Goal: Task Accomplishment & Management: Manage account settings

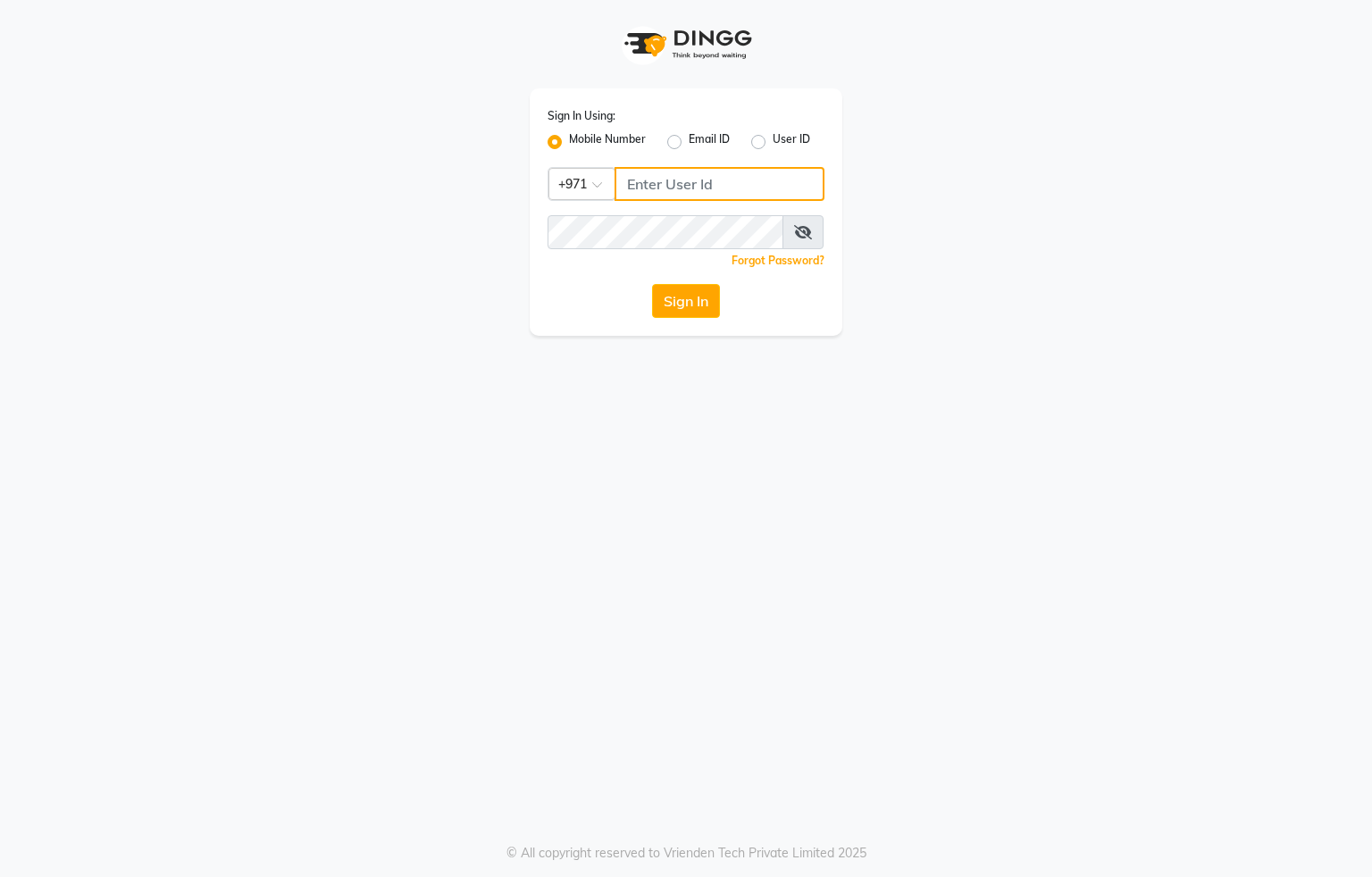
click at [680, 190] on input "Username" at bounding box center [720, 184] width 210 height 34
click at [673, 183] on input "Username" at bounding box center [720, 184] width 210 height 34
type input "554622061"
click at [698, 308] on button "Sign In" at bounding box center [685, 301] width 68 height 34
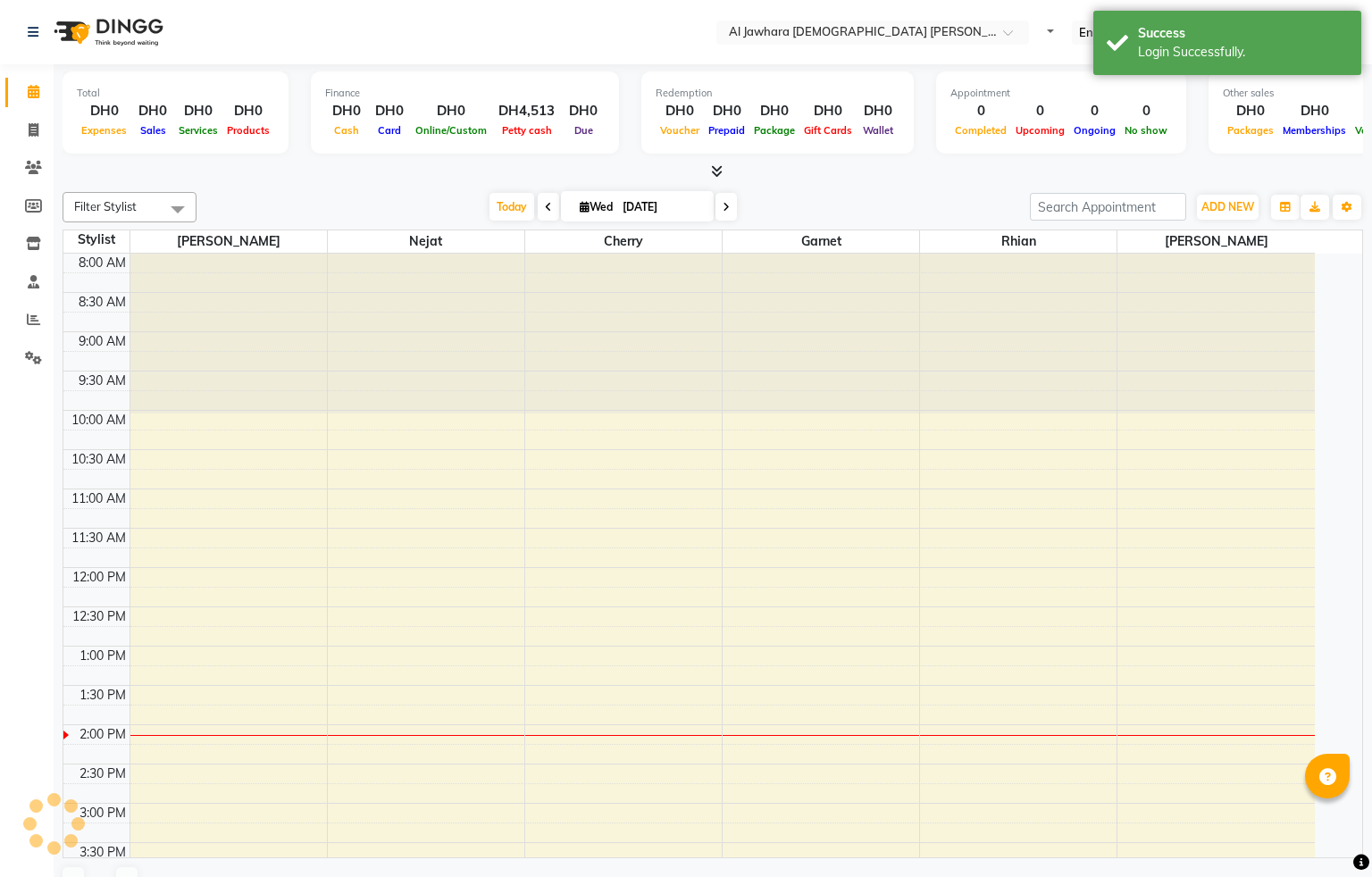
select select "en"
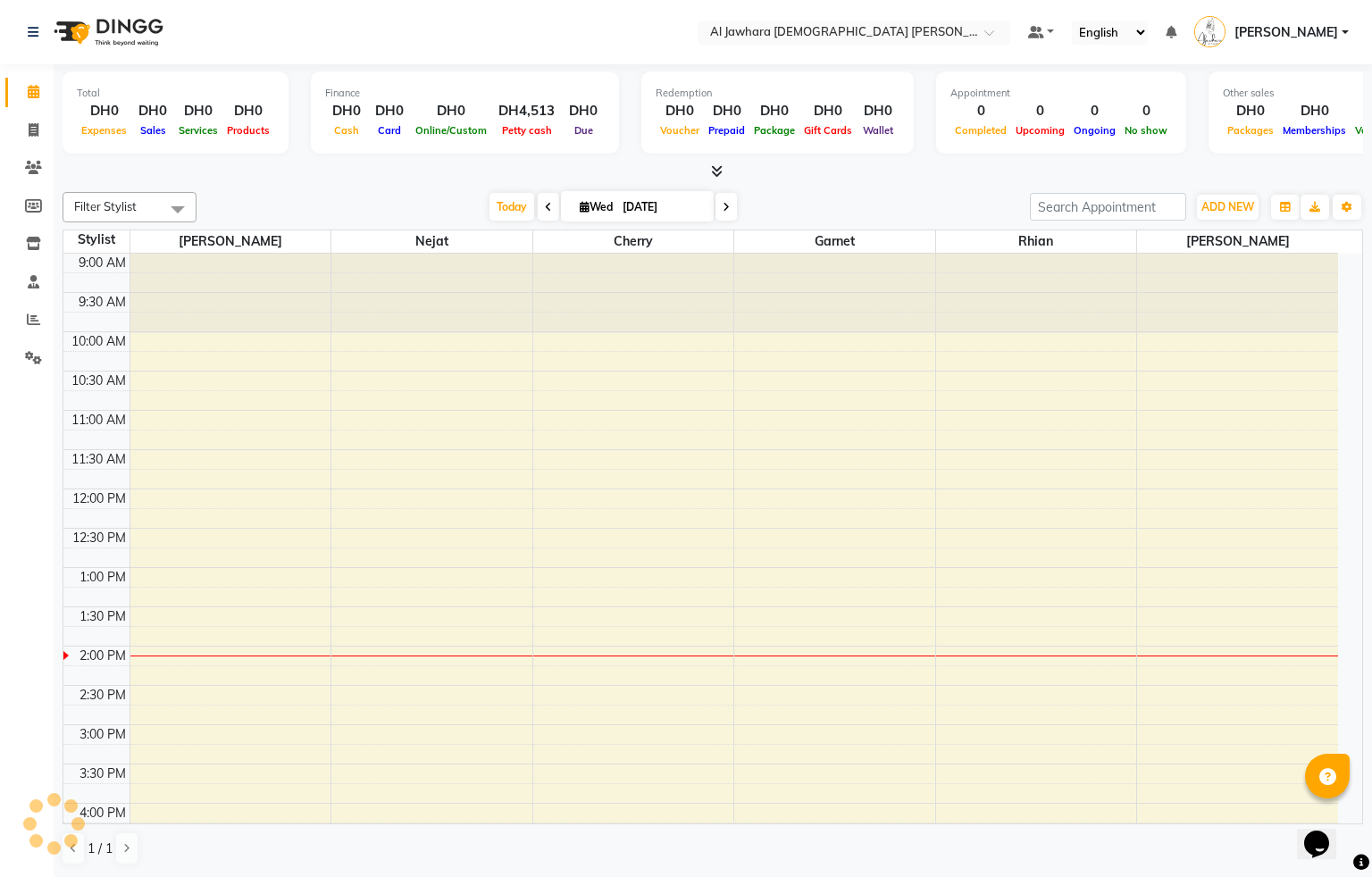
click at [276, 523] on div "9:00 AM 9:30 AM 10:00 AM 10:30 AM 11:00 AM 11:30 AM 12:00 PM 12:30 PM 1:00 PM 1…" at bounding box center [700, 764] width 1274 height 1021
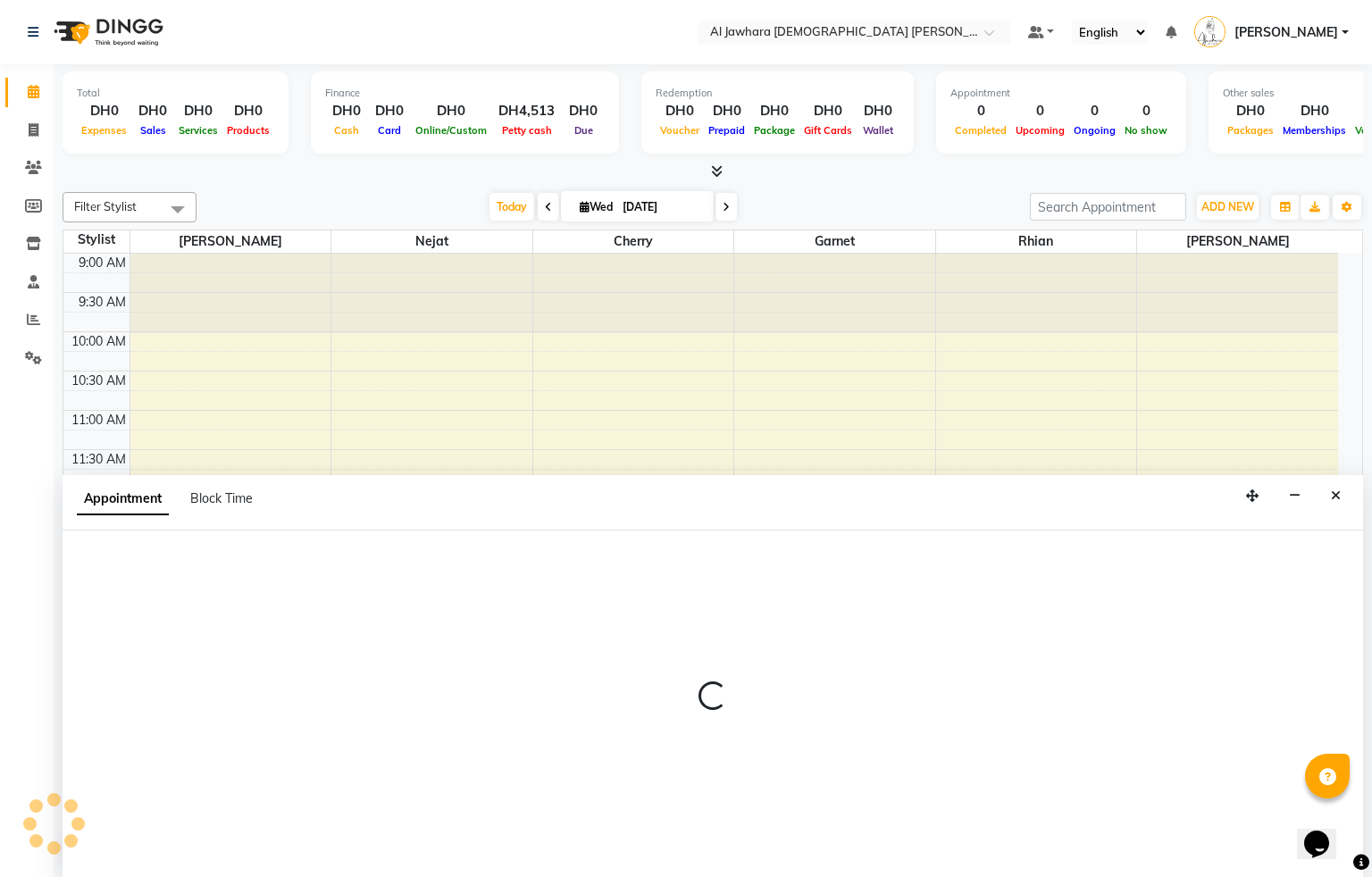
select select "13408"
select select "tentative"
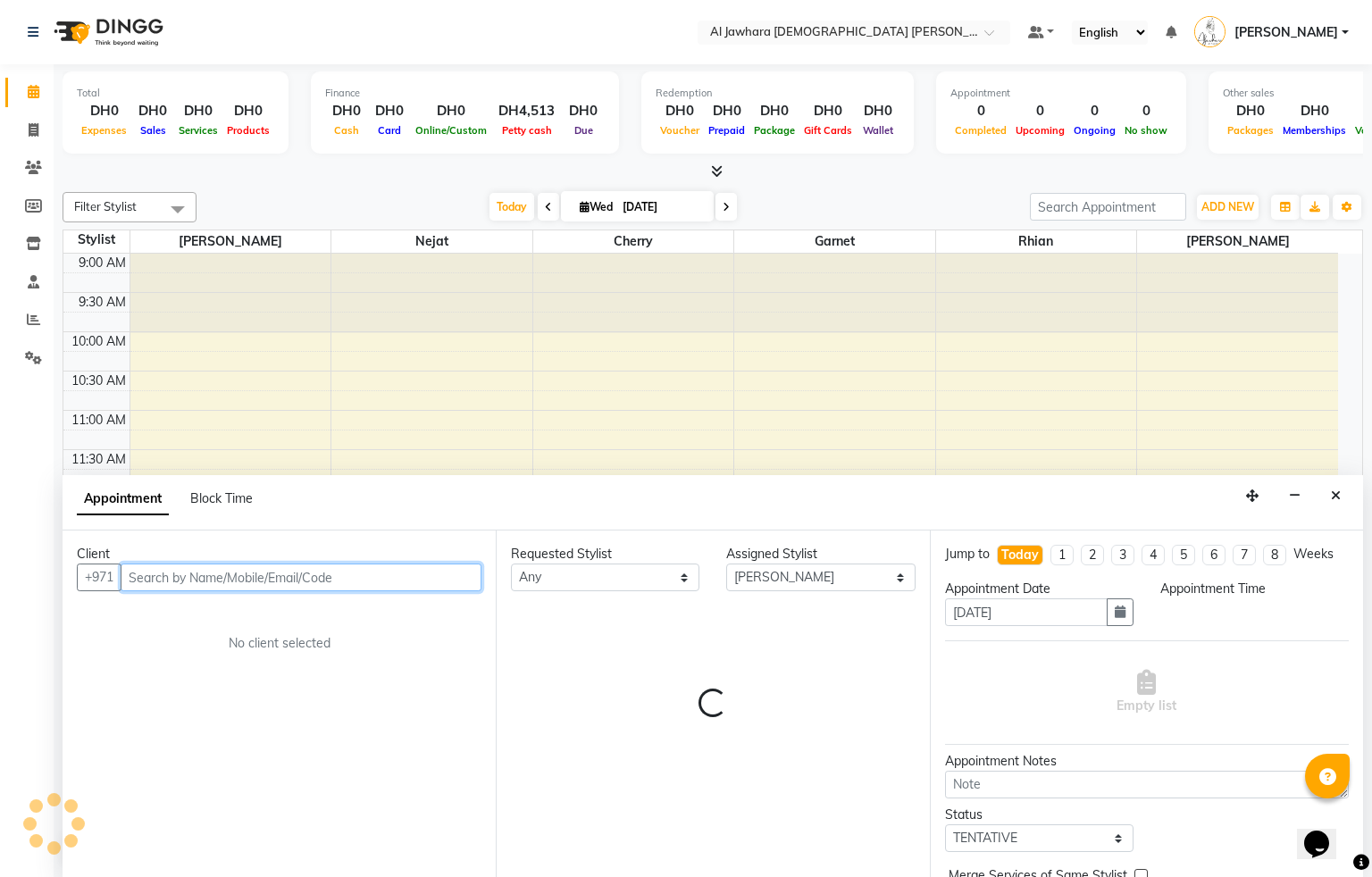
select select "735"
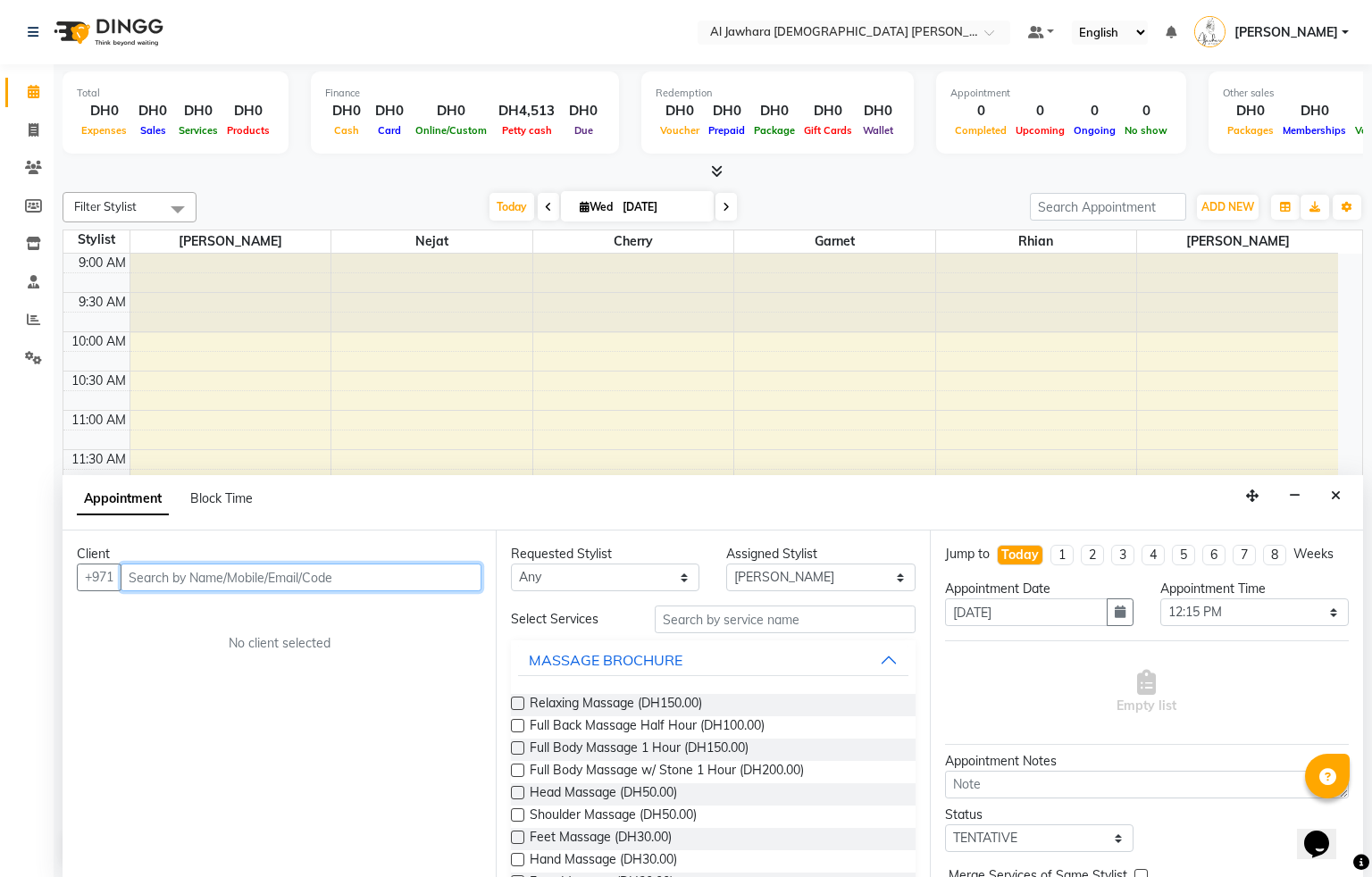
click at [208, 573] on input "text" at bounding box center [300, 577] width 361 height 28
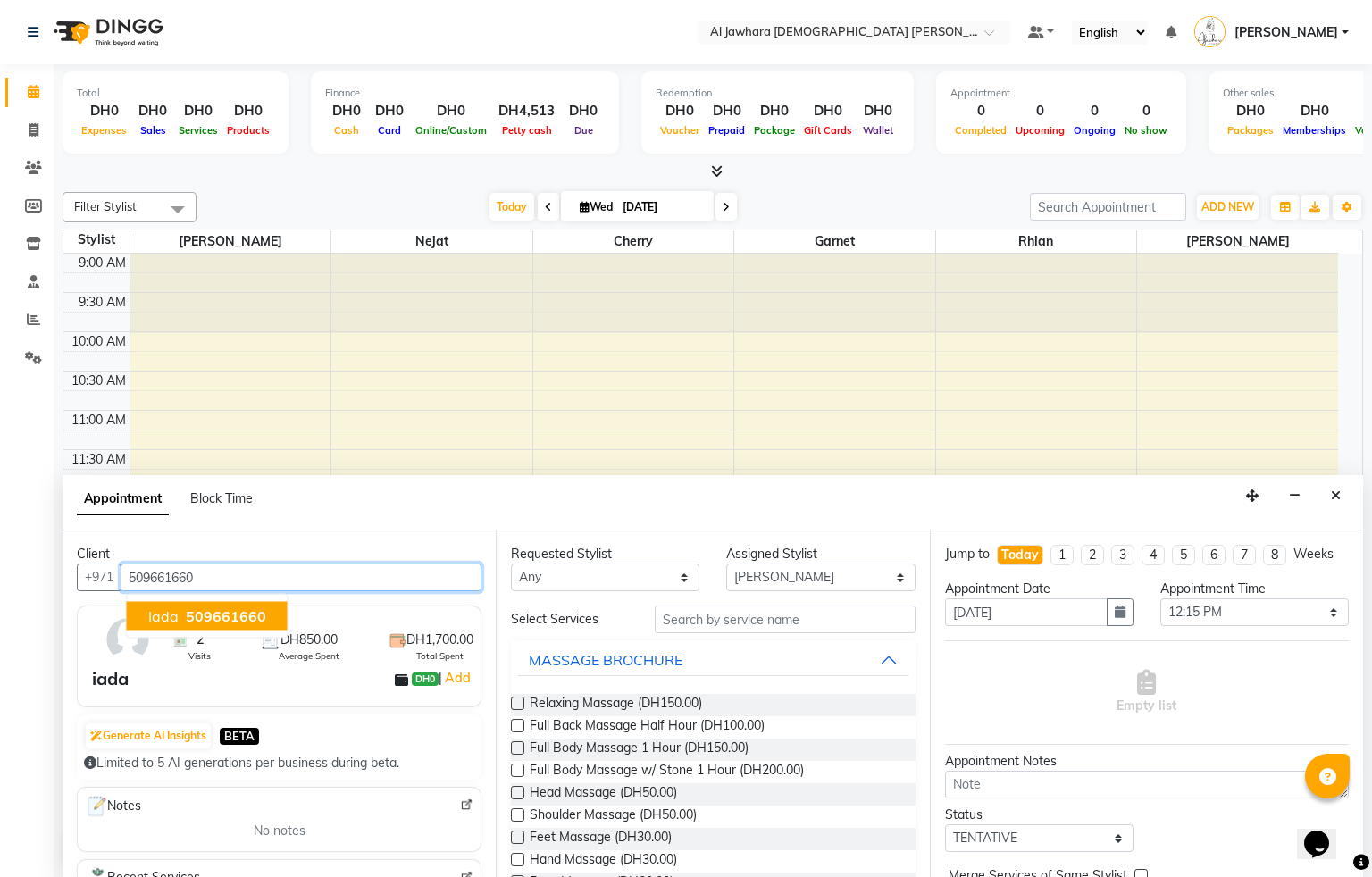
click at [170, 620] on span "iada" at bounding box center [163, 616] width 31 height 18
type input "509661660"
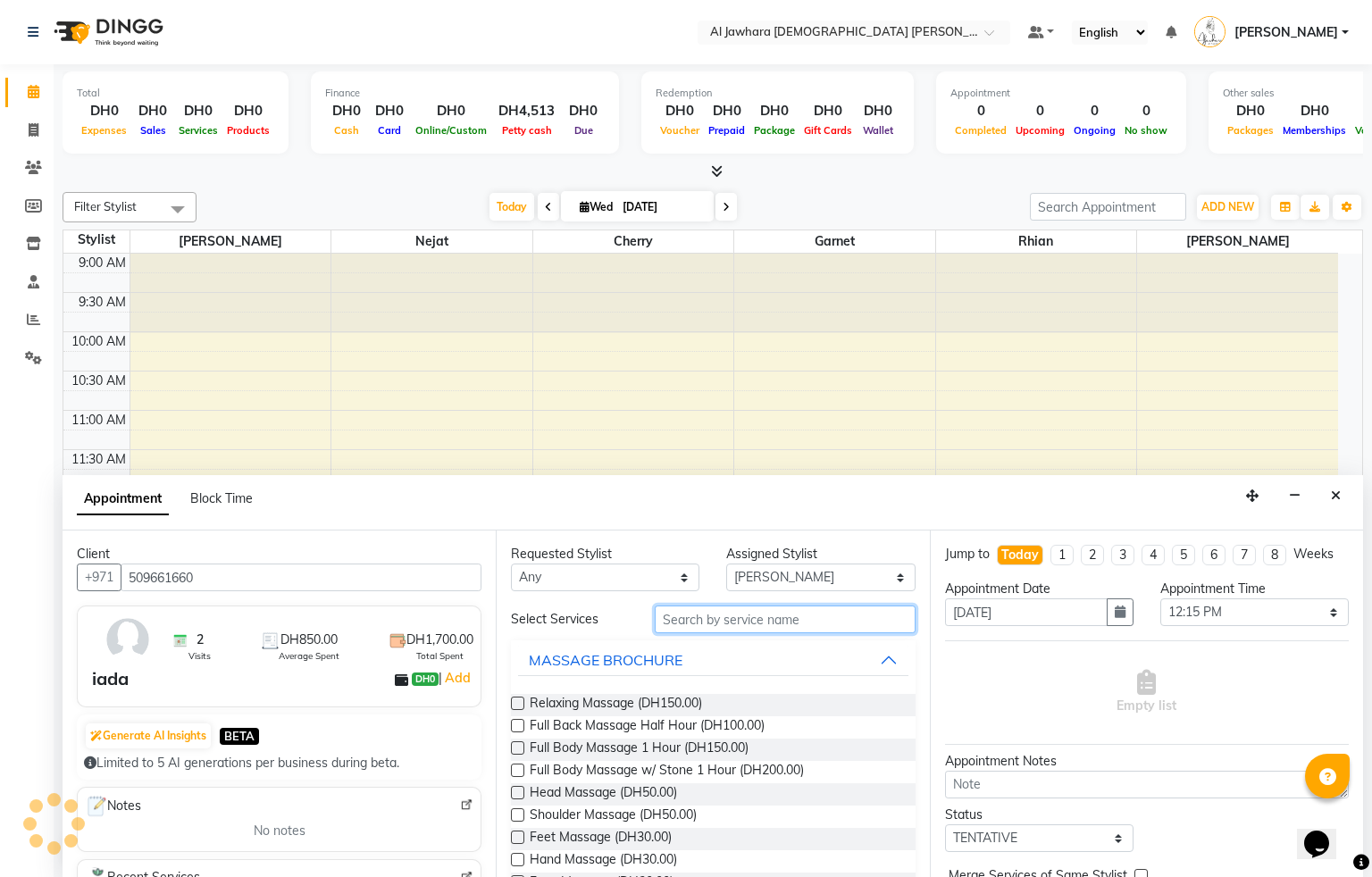
click at [743, 619] on input "text" at bounding box center [785, 620] width 261 height 28
type input "mass"
click at [515, 772] on label at bounding box center [518, 770] width 14 height 14
click at [515, 772] on input "checkbox" at bounding box center [517, 772] width 12 height 12
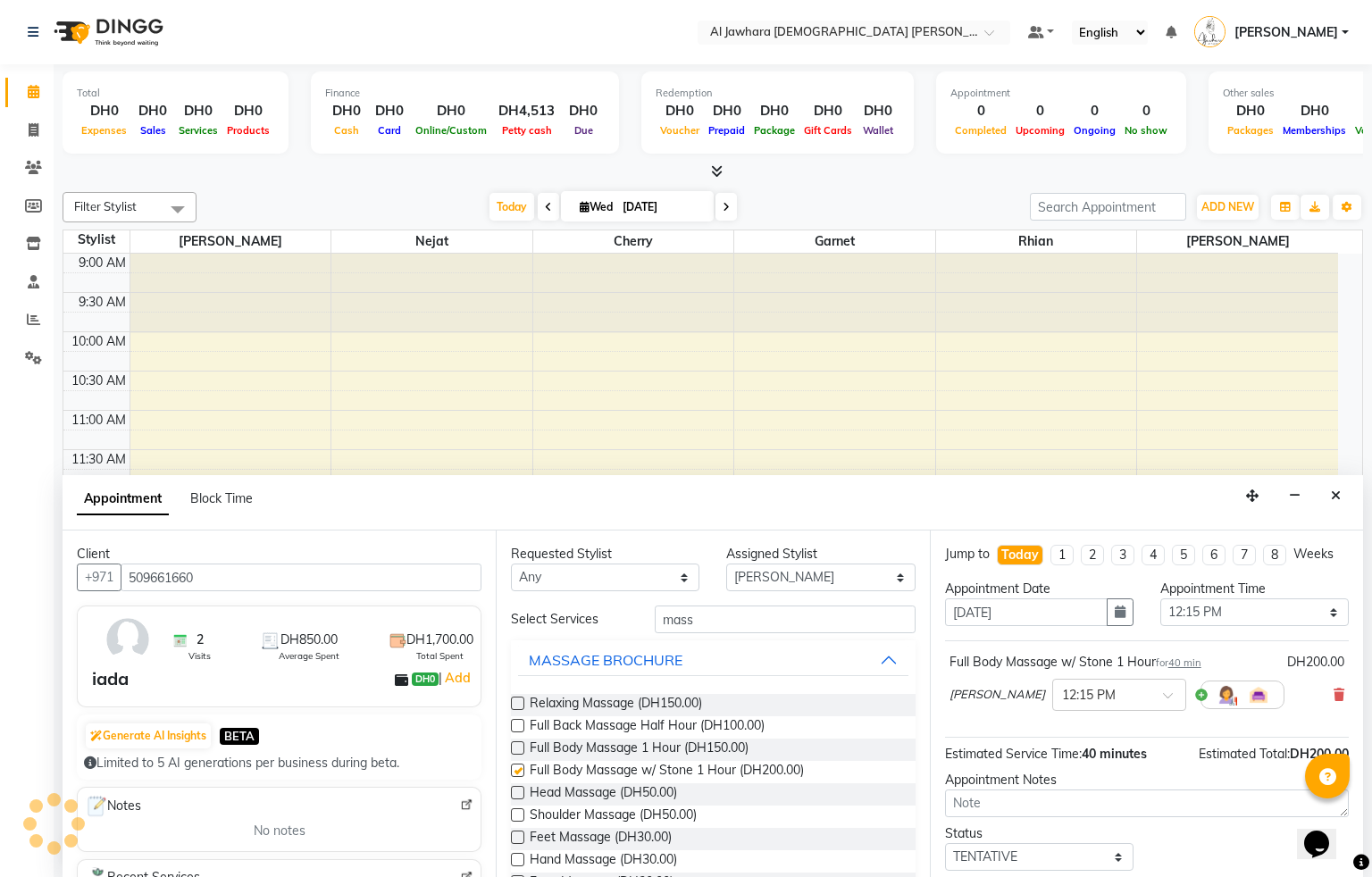
checkbox input "false"
click at [1346, 813] on div "Opens Chat This icon Opens the chat window." at bounding box center [1325, 813] width 43 height 0
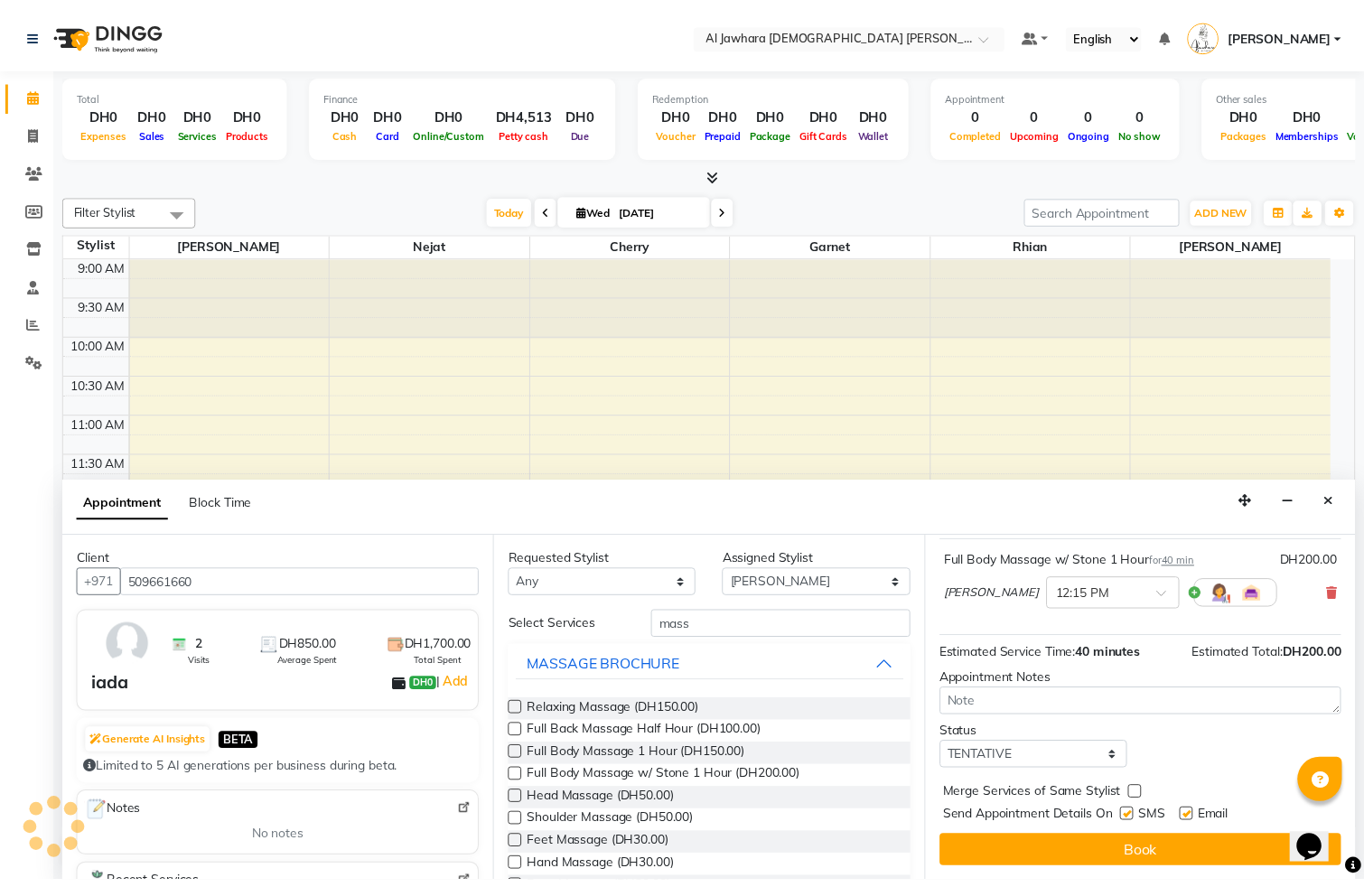
scroll to position [127, 0]
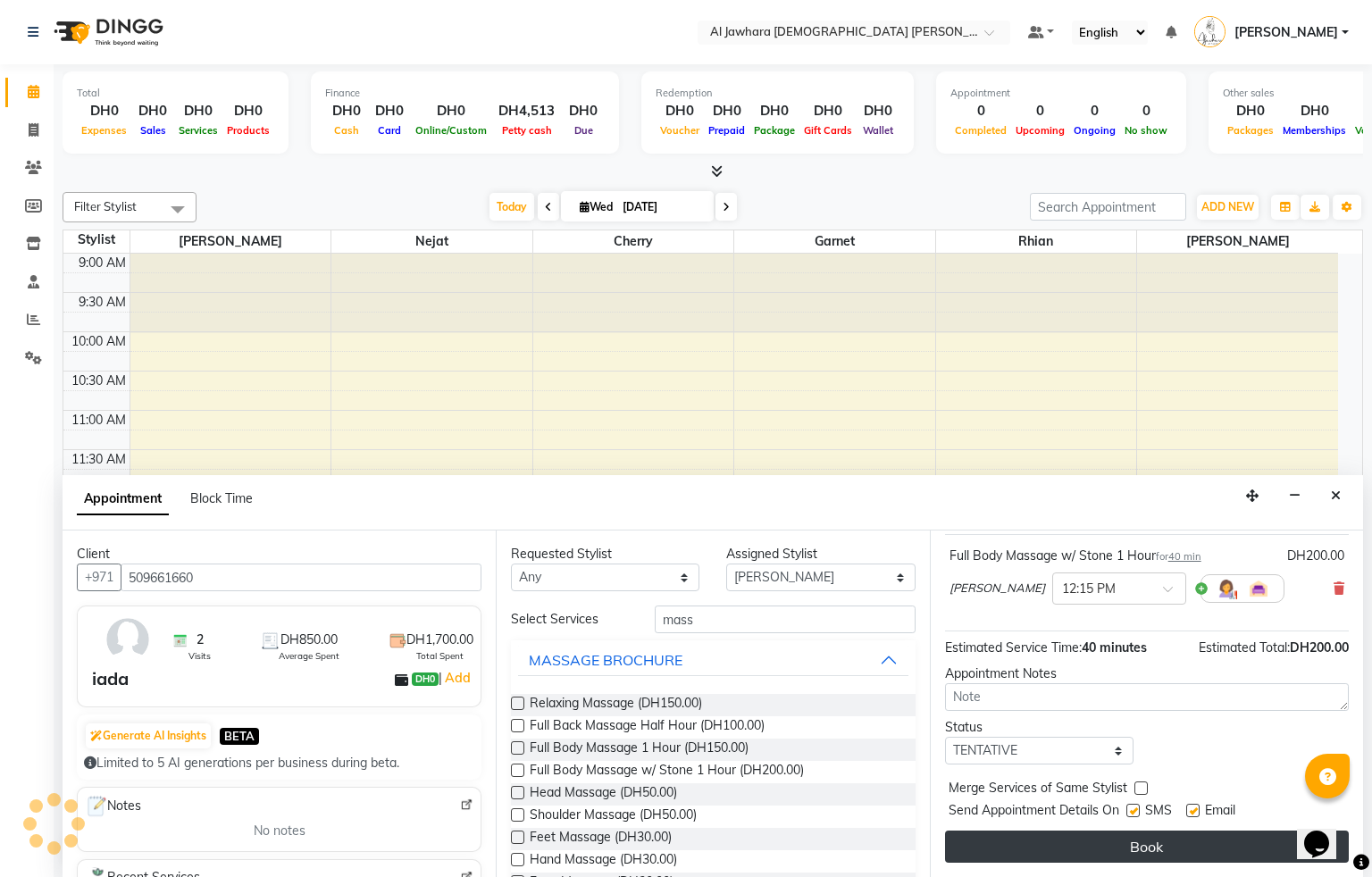
click at [1233, 850] on button "Book" at bounding box center [1147, 846] width 403 height 33
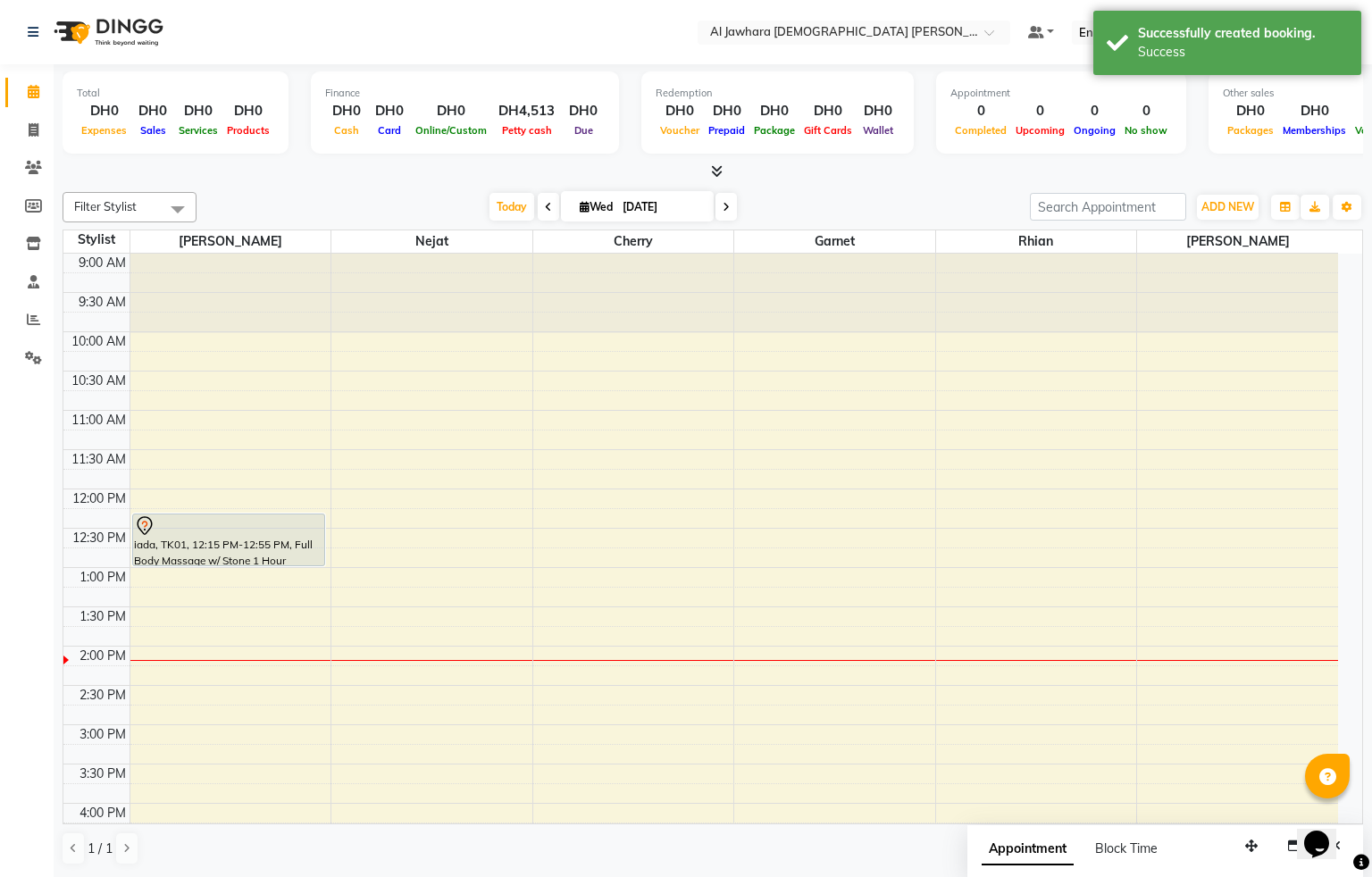
click at [220, 544] on div "iada, TK01, 12:15 PM-12:55 PM, Full Body Massage w/ Stone 1 Hour" at bounding box center [229, 539] width 192 height 50
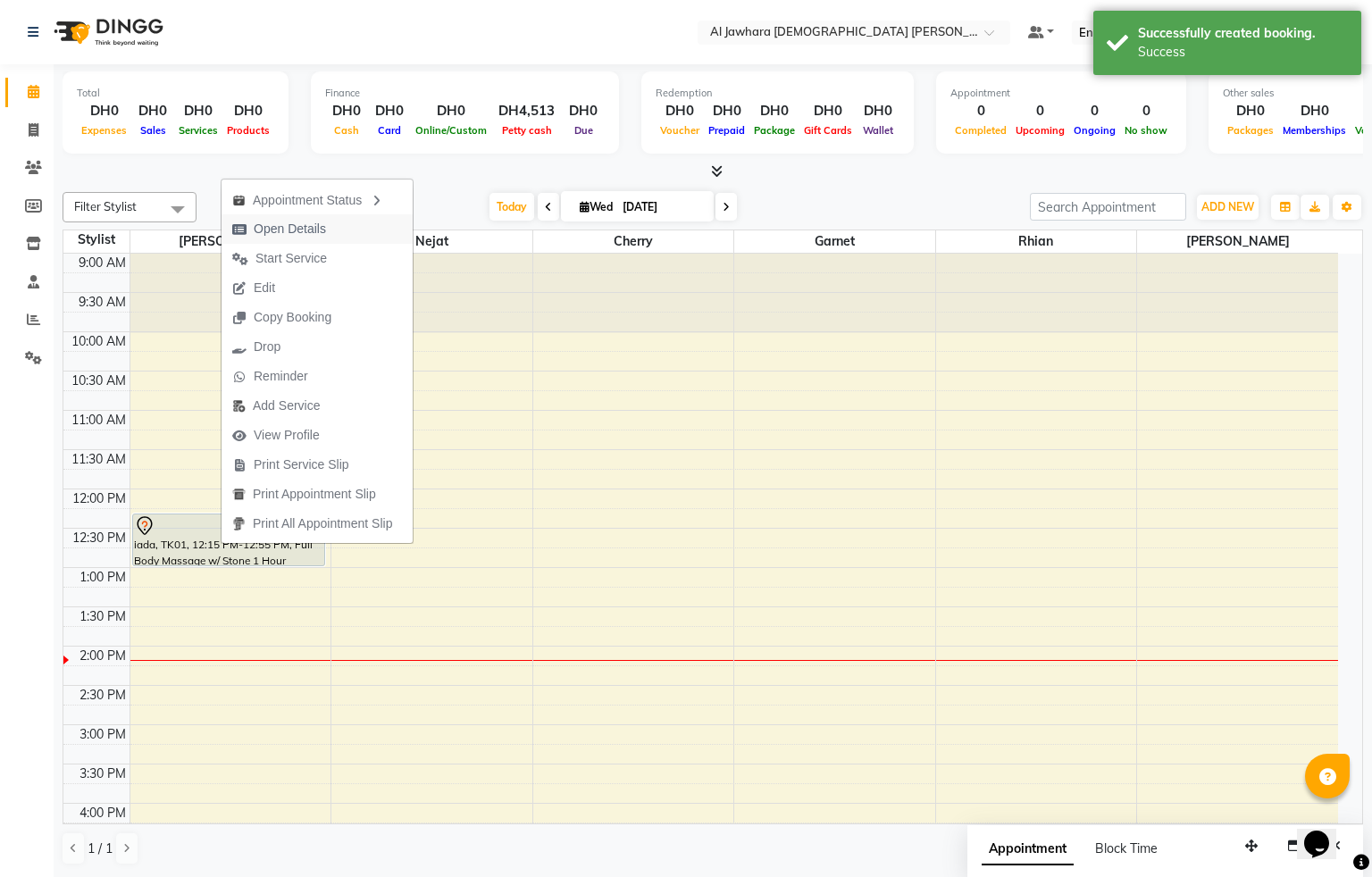
click at [298, 220] on span "Open Details" at bounding box center [290, 228] width 72 height 19
select select "7"
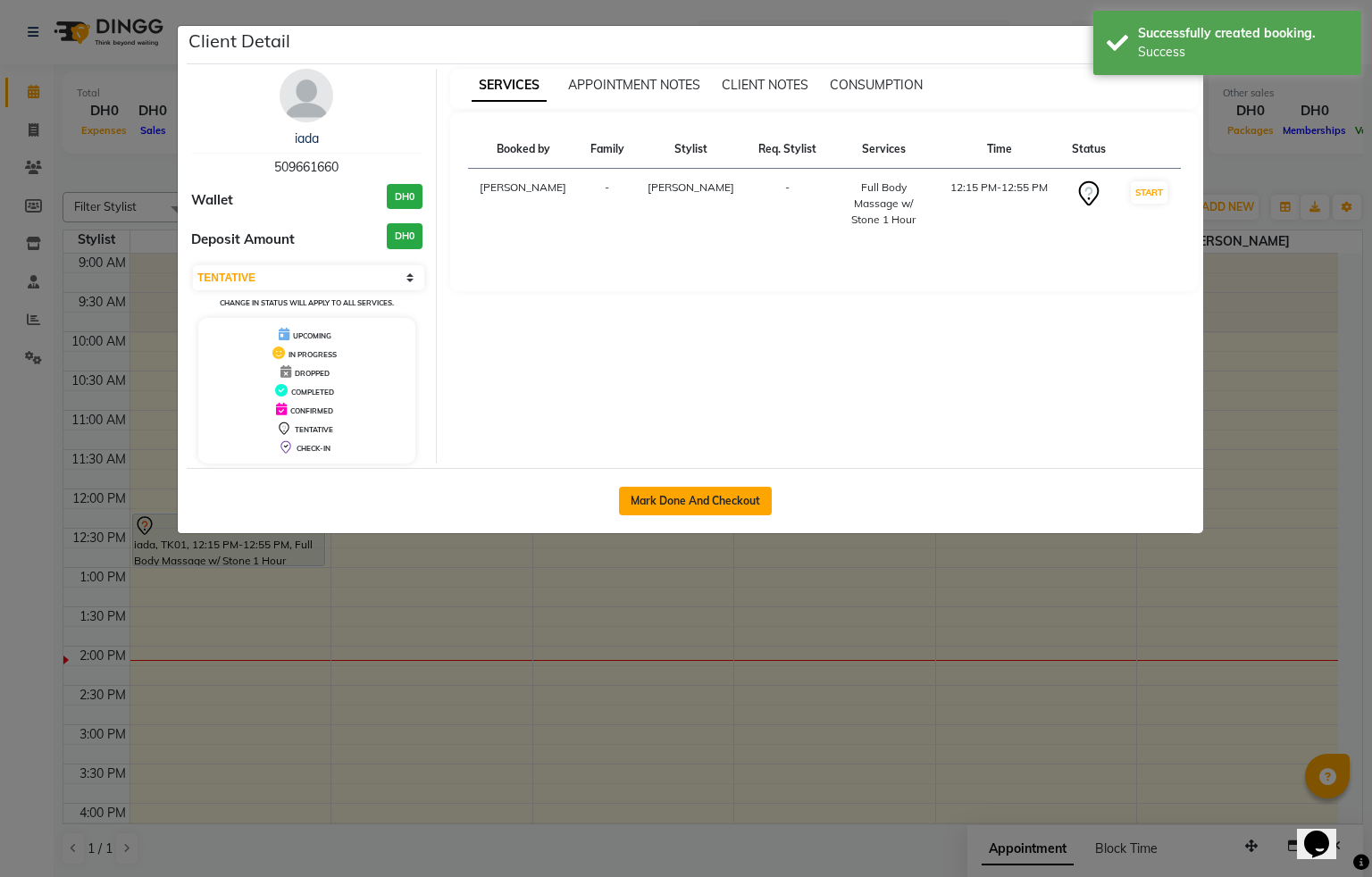
click at [691, 506] on button "Mark Done And Checkout" at bounding box center [695, 500] width 152 height 29
select select "service"
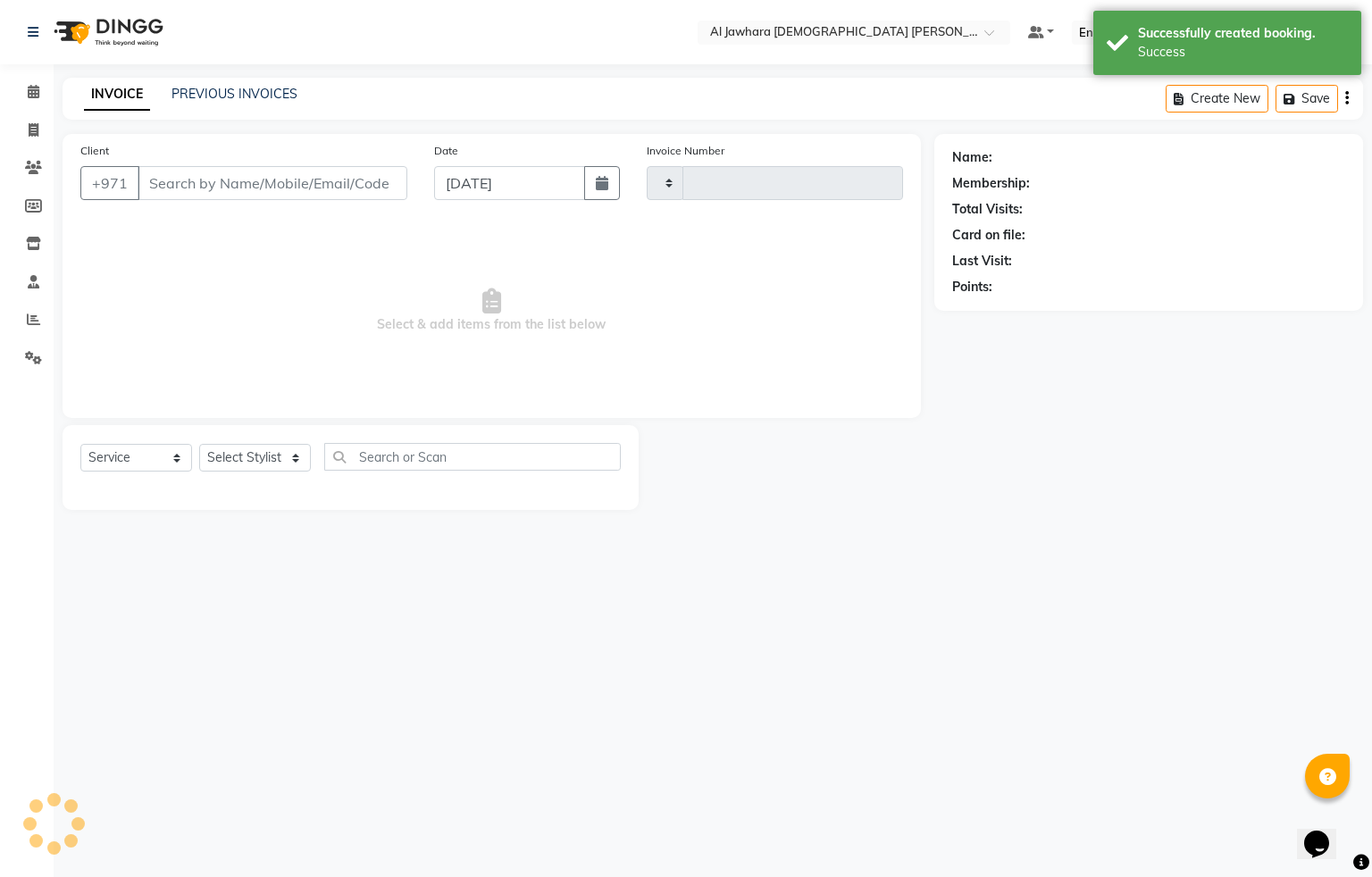
type input "0771"
select select "808"
type input "509661660"
select select "13408"
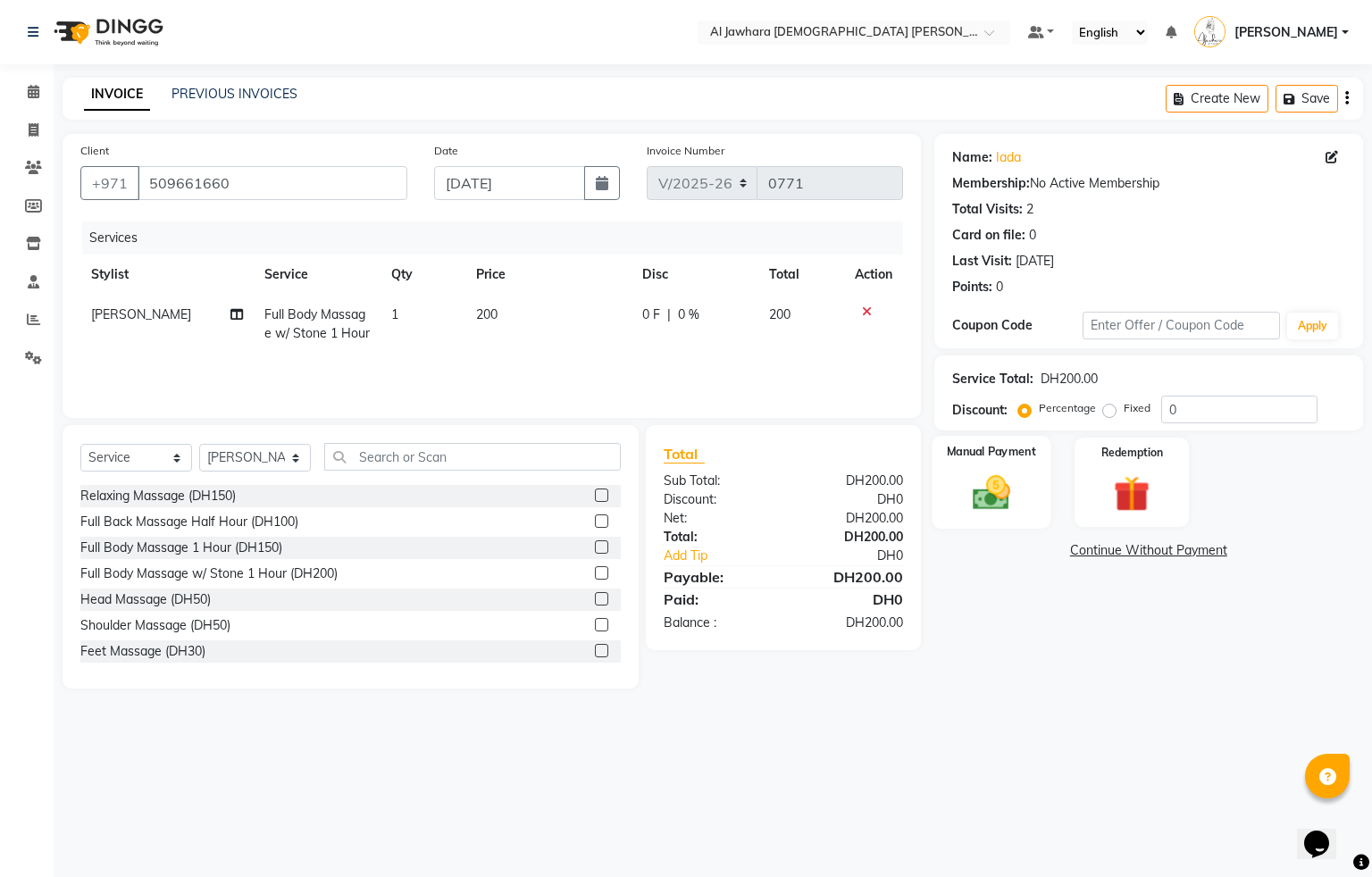
click at [1016, 510] on img at bounding box center [989, 492] width 60 height 43
click at [1262, 552] on span "Visa Card" at bounding box center [1265, 551] width 57 height 21
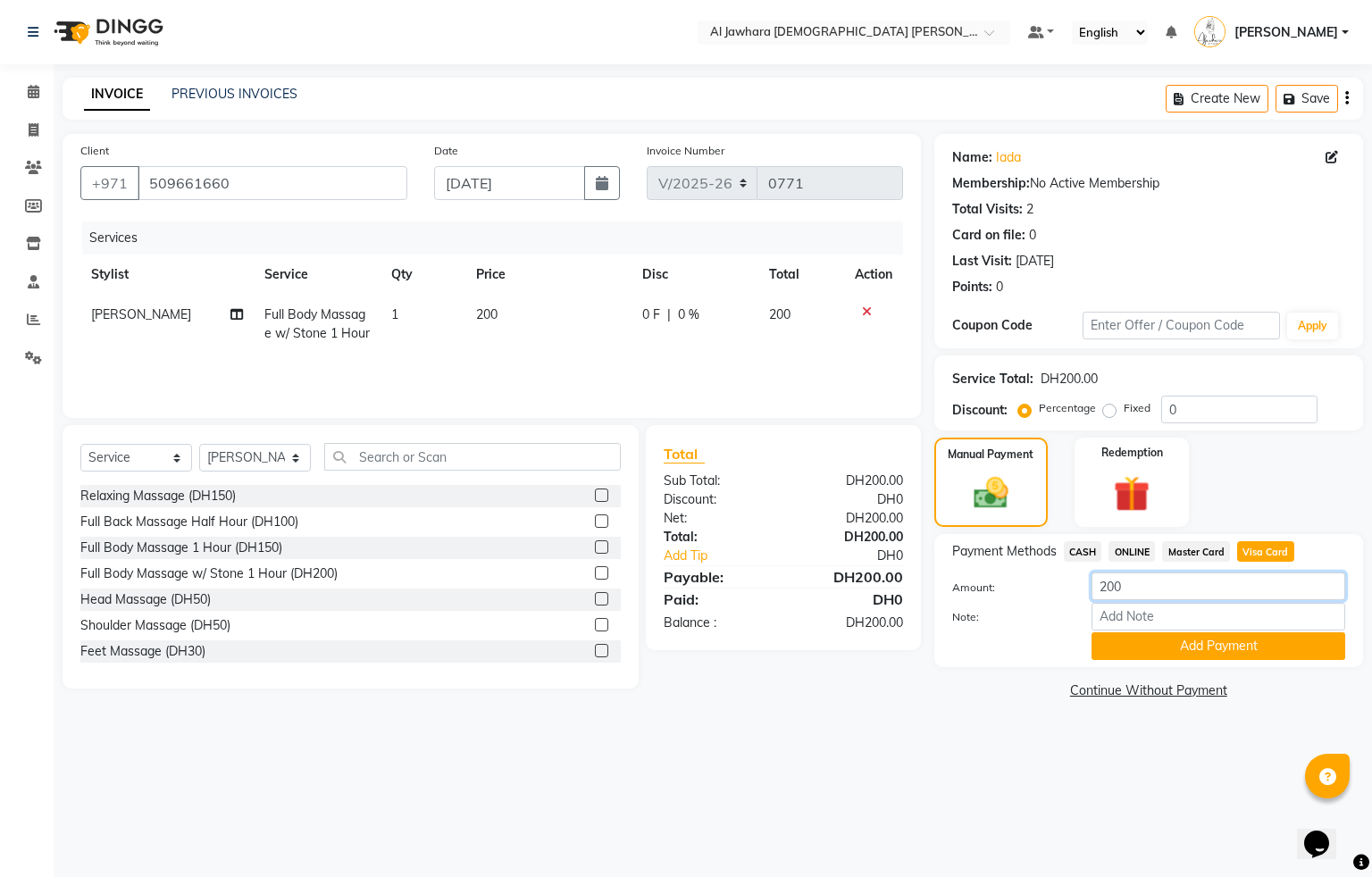
click at [1162, 589] on input "200" at bounding box center [1218, 586] width 254 height 28
type input "210"
click at [1174, 636] on button "Add Payment" at bounding box center [1218, 647] width 254 height 28
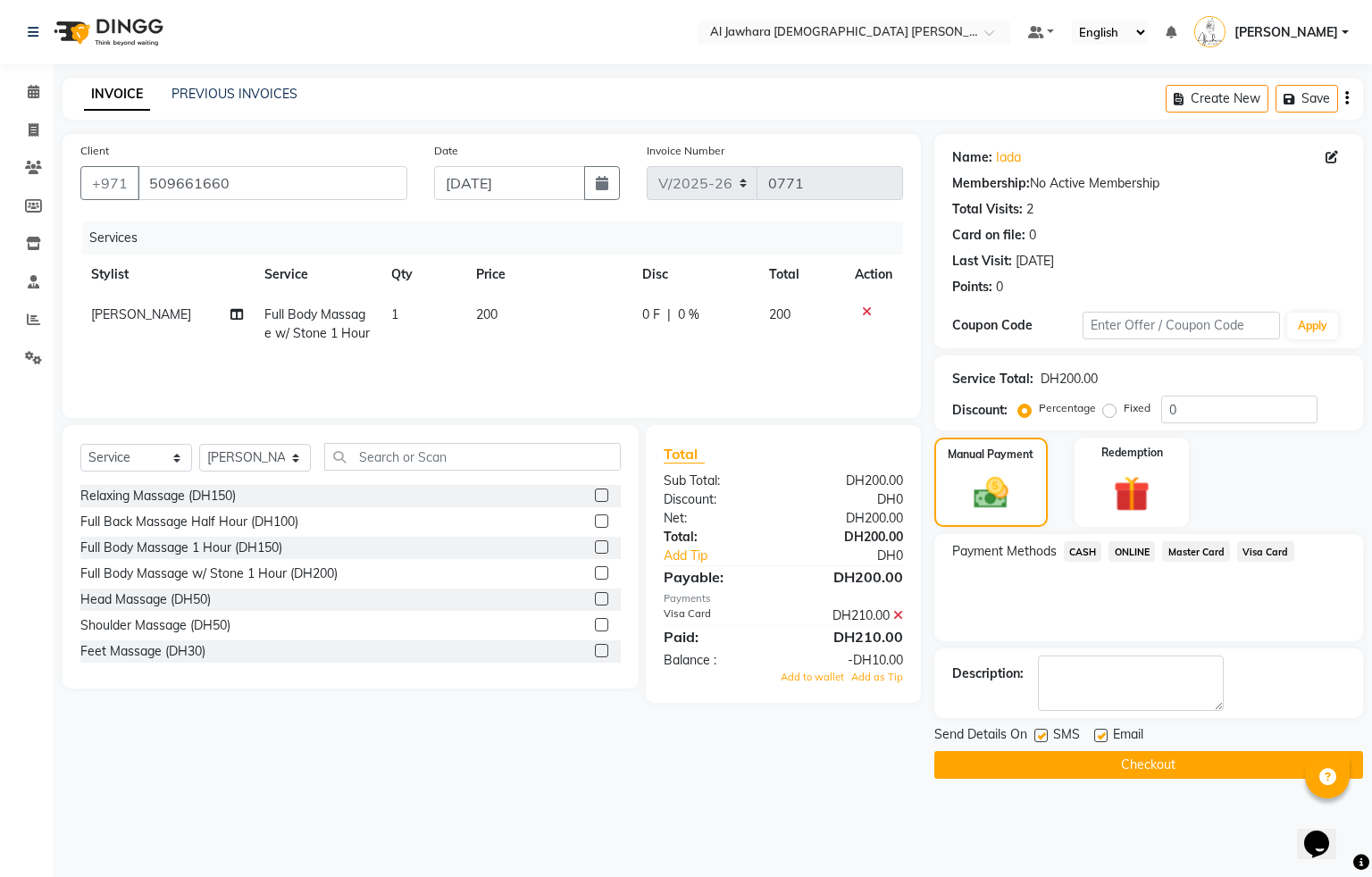
drag, startPoint x: 827, startPoint y: 675, endPoint x: 1106, endPoint y: 763, distance: 292.5
click at [826, 675] on span "Add to wallet" at bounding box center [813, 676] width 63 height 13
click at [1192, 766] on button "Checkout" at bounding box center [1149, 765] width 429 height 28
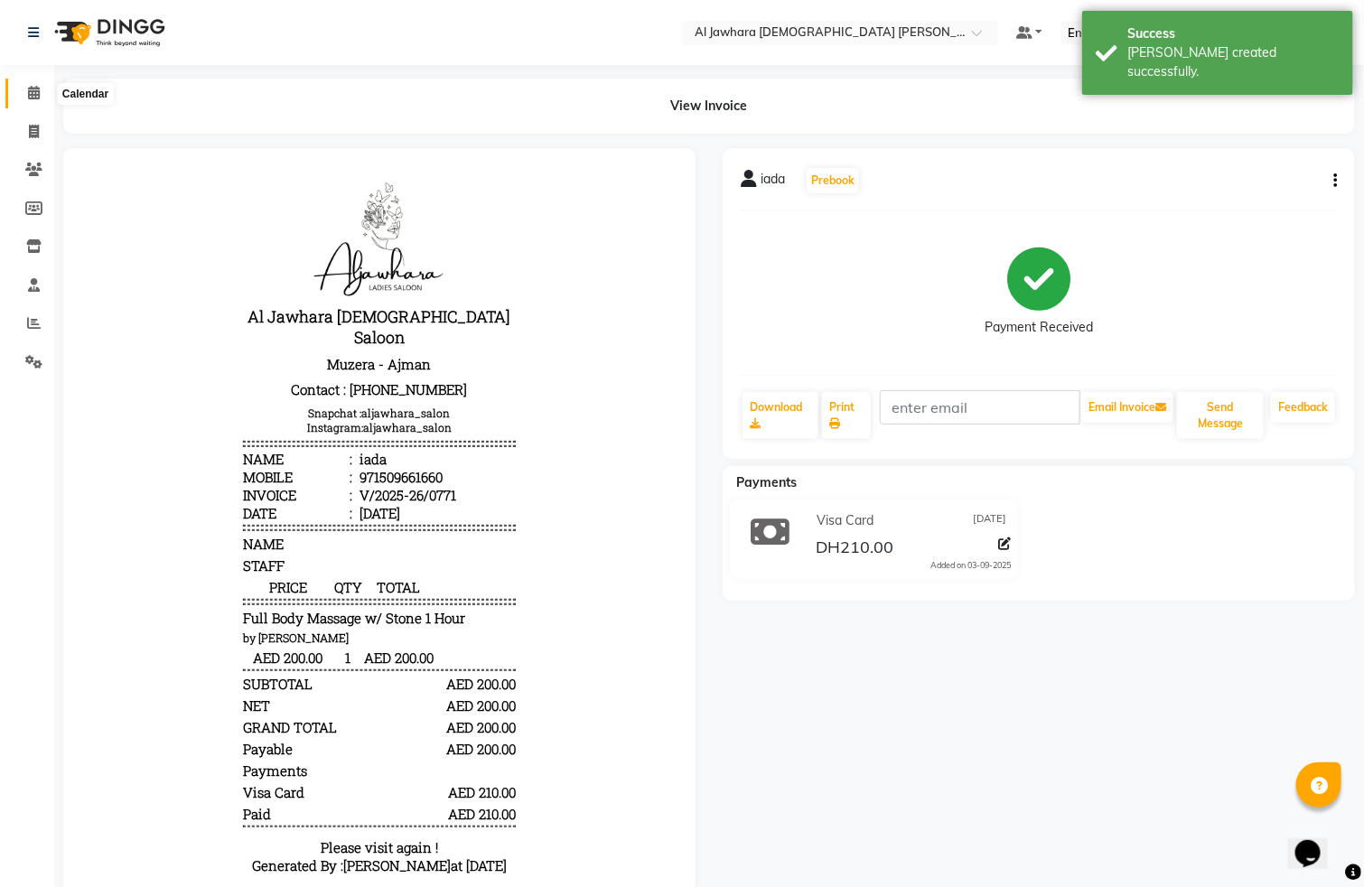
click at [33, 101] on span at bounding box center [34, 93] width 32 height 21
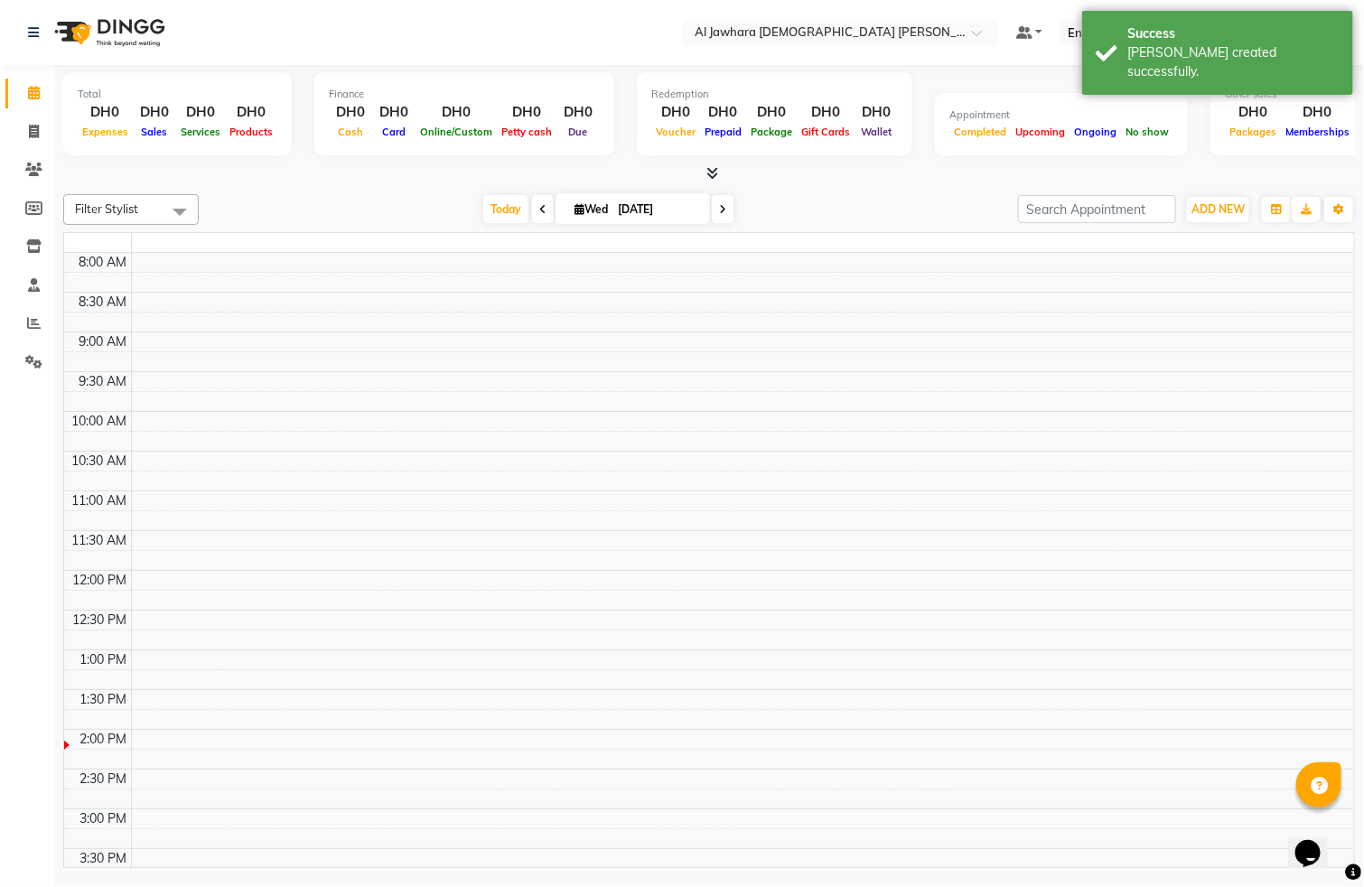
click at [436, 566] on div "8:00 AM 8:30 AM 9:00 AM 9:30 AM 10:00 AM 10:30 AM 11:00 AM 11:30 AM 12:00 PM 12…" at bounding box center [708, 729] width 1289 height 953
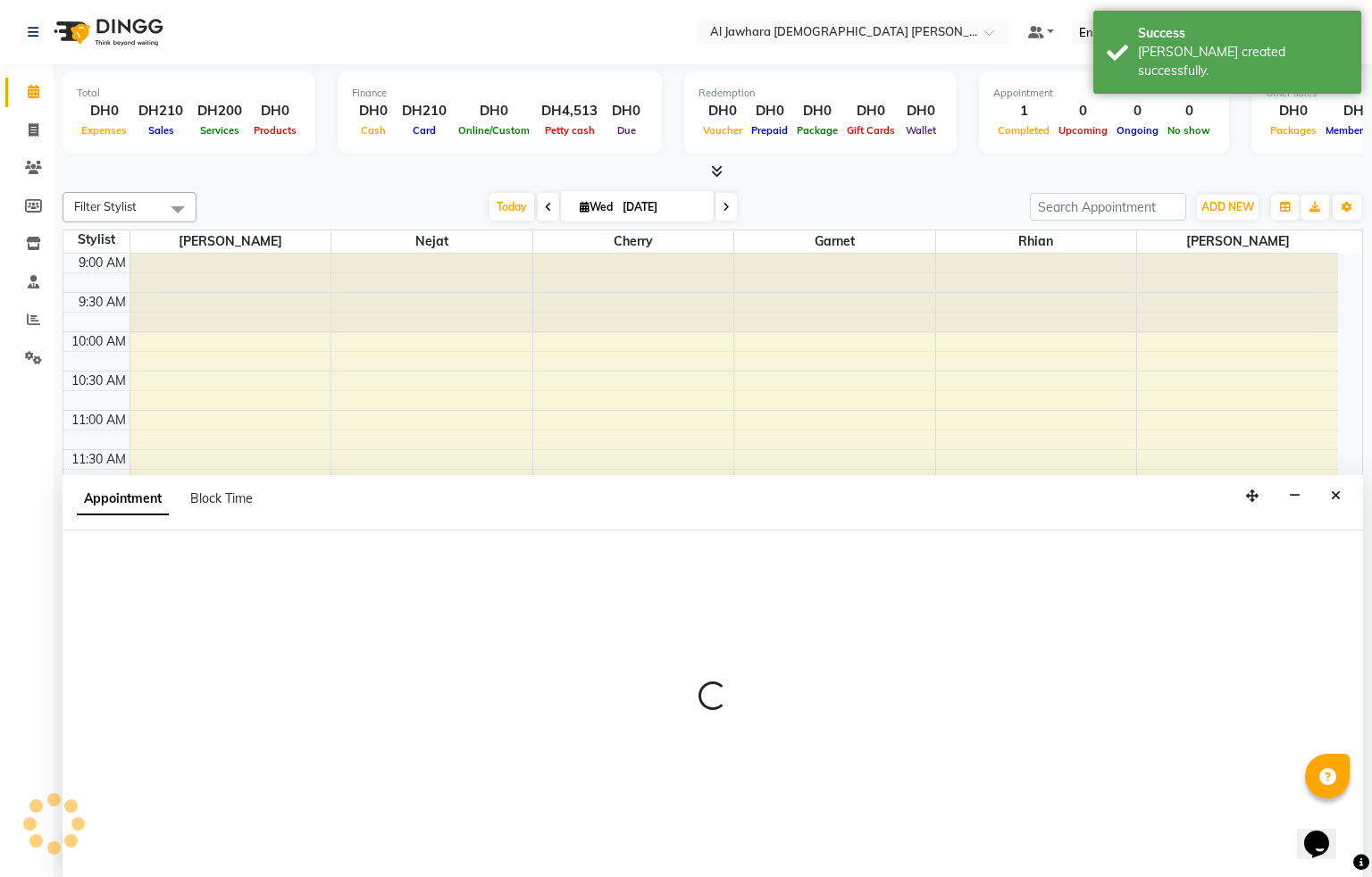
select select "15892"
select select "tentative"
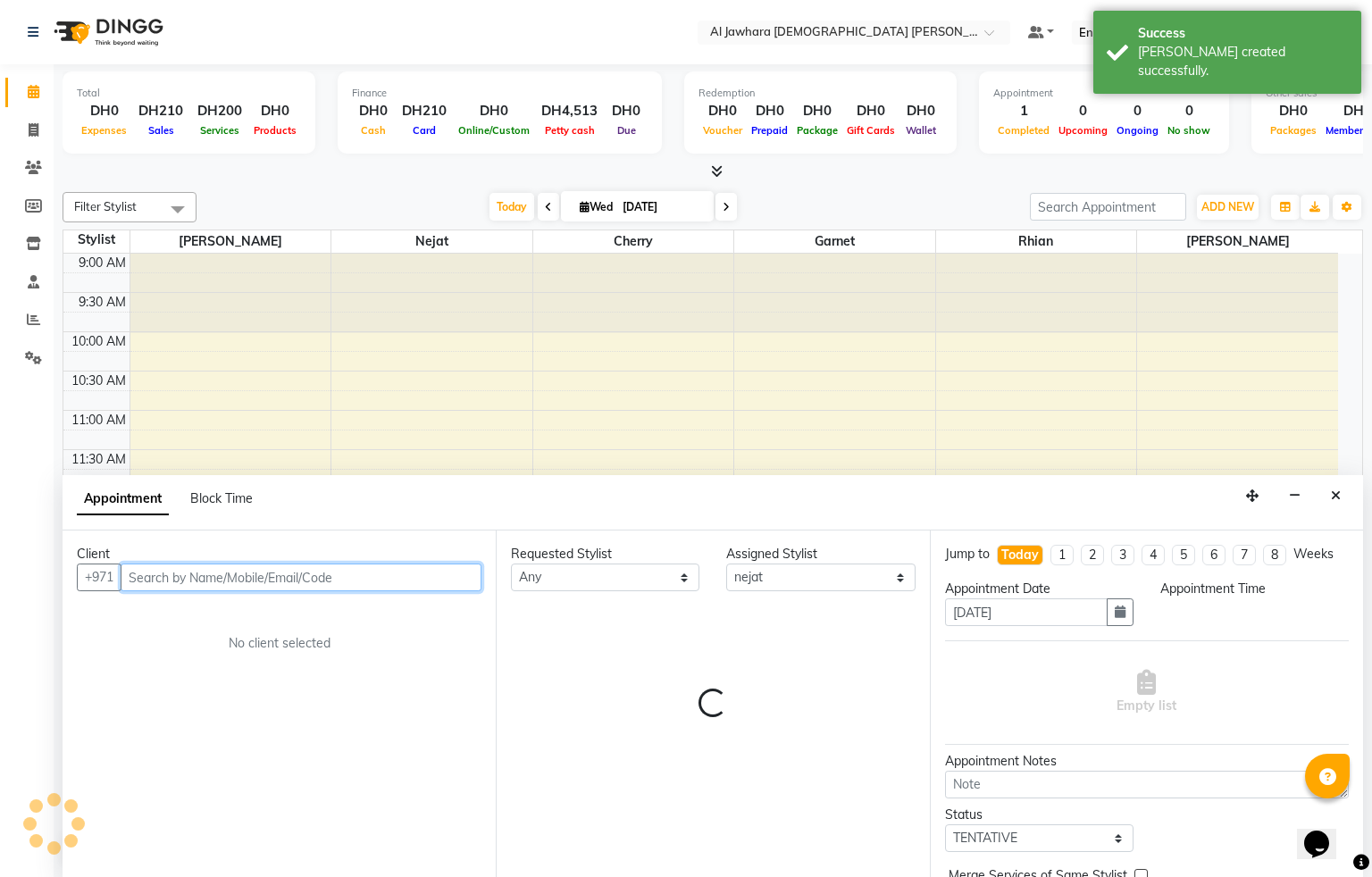
select select "765"
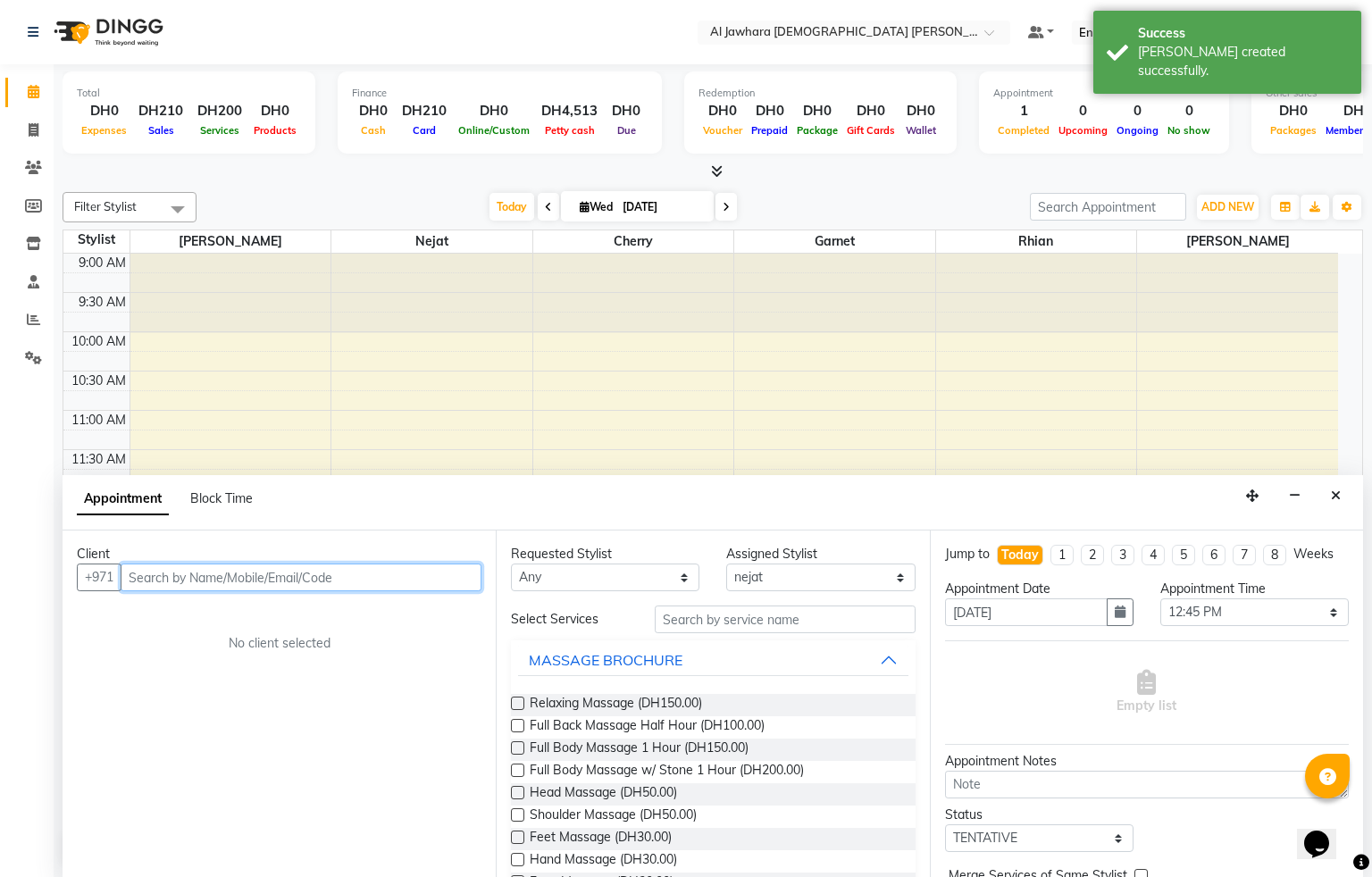
click at [194, 589] on input "text" at bounding box center [300, 577] width 361 height 28
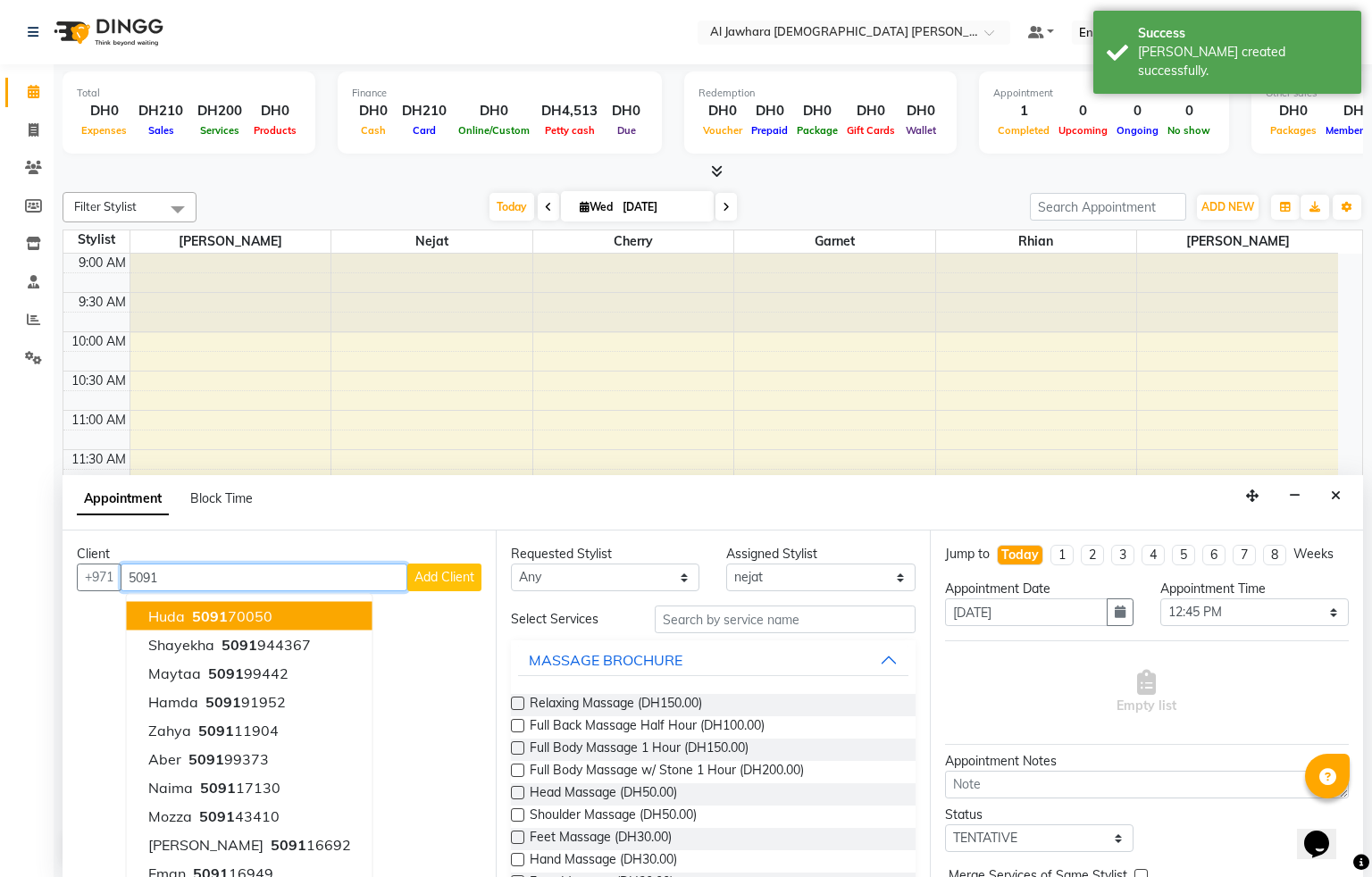
click at [205, 620] on span "5091" at bounding box center [210, 616] width 36 height 18
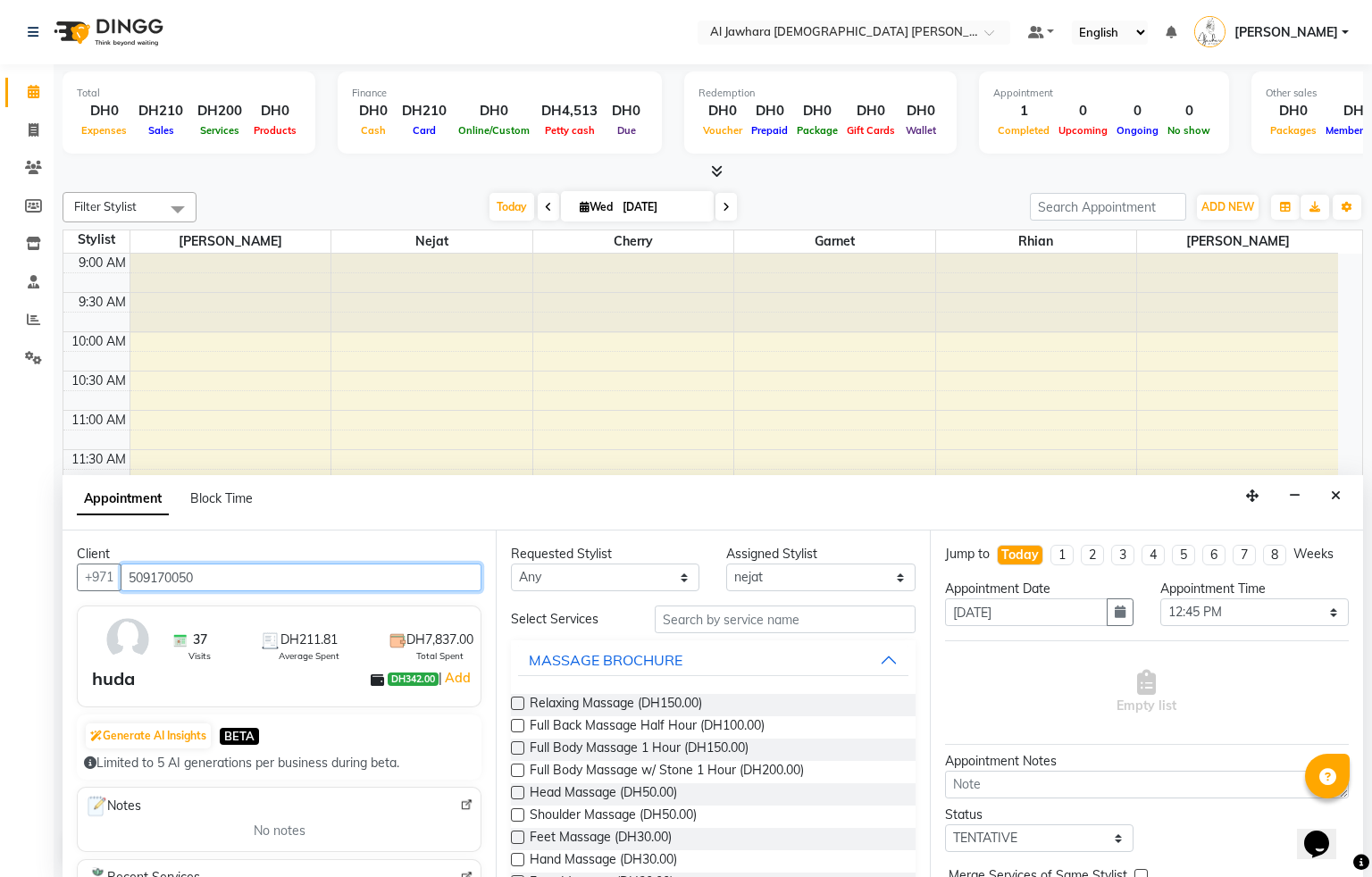
type input "509170050"
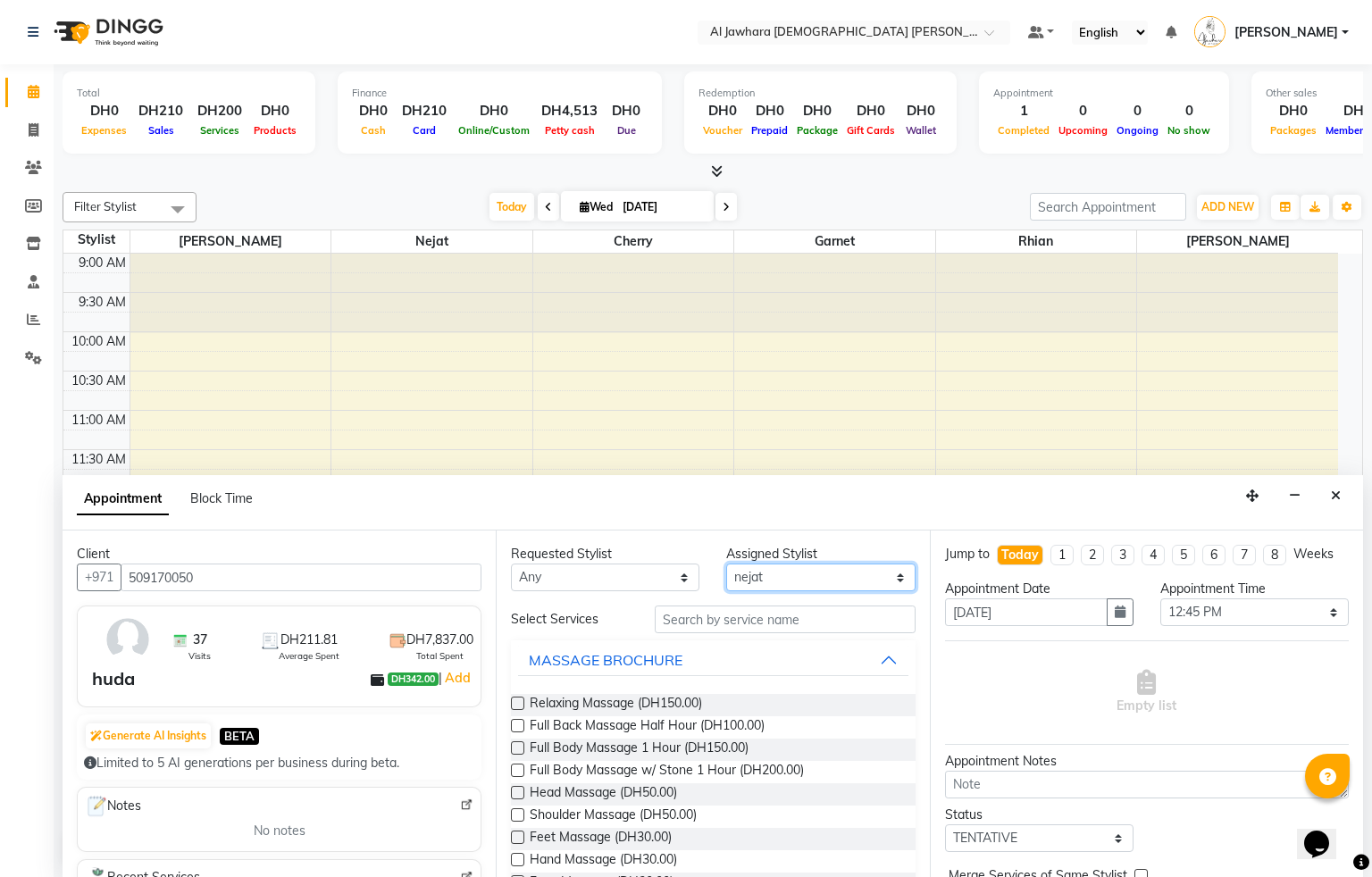
click at [766, 584] on select "Select Cherry Garnet [PERSON_NAME] rhian [PERSON_NAME]" at bounding box center [819, 577] width 189 height 28
select select "26823"
click at [726, 565] on select "Select Cherry Garnet [PERSON_NAME] rhian [PERSON_NAME]" at bounding box center [819, 577] width 189 height 28
click at [700, 622] on input "text" at bounding box center [785, 620] width 261 height 28
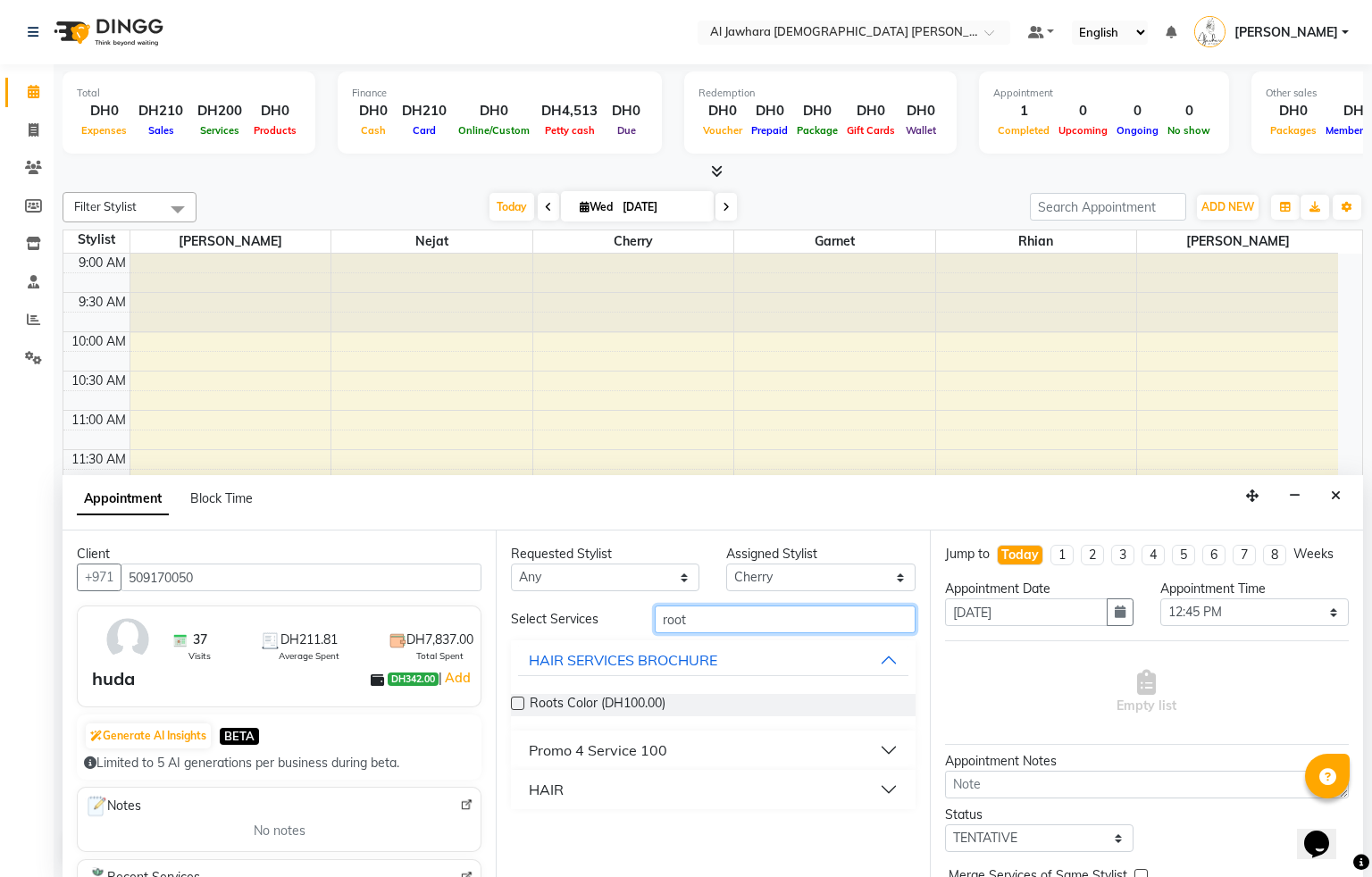
type input "root"
drag, startPoint x: 520, startPoint y: 703, endPoint x: 789, endPoint y: 684, distance: 269.7
click at [520, 705] on label at bounding box center [518, 704] width 14 height 14
click at [520, 705] on input "checkbox" at bounding box center [517, 705] width 12 height 12
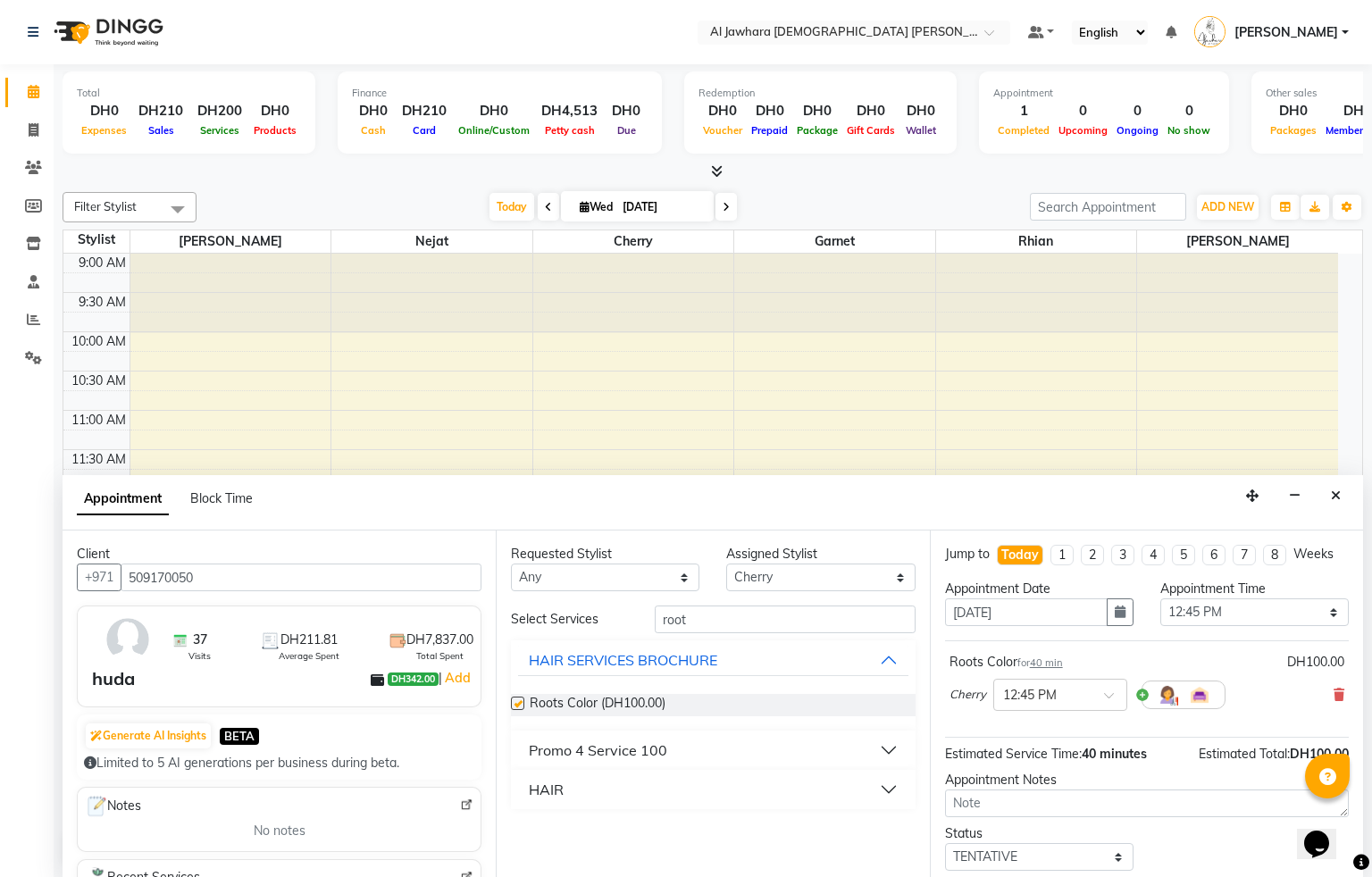
checkbox input "false"
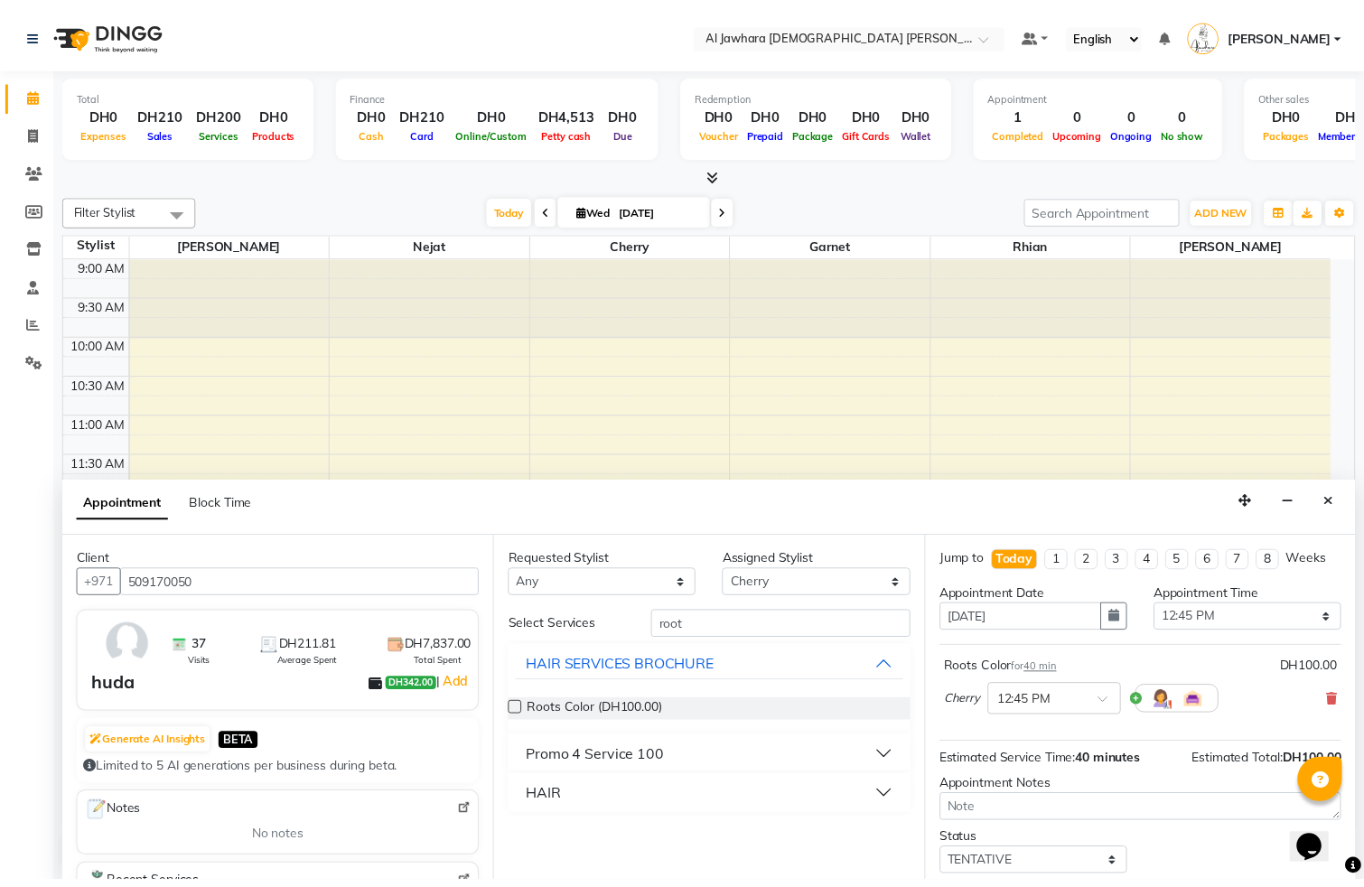
scroll to position [127, 0]
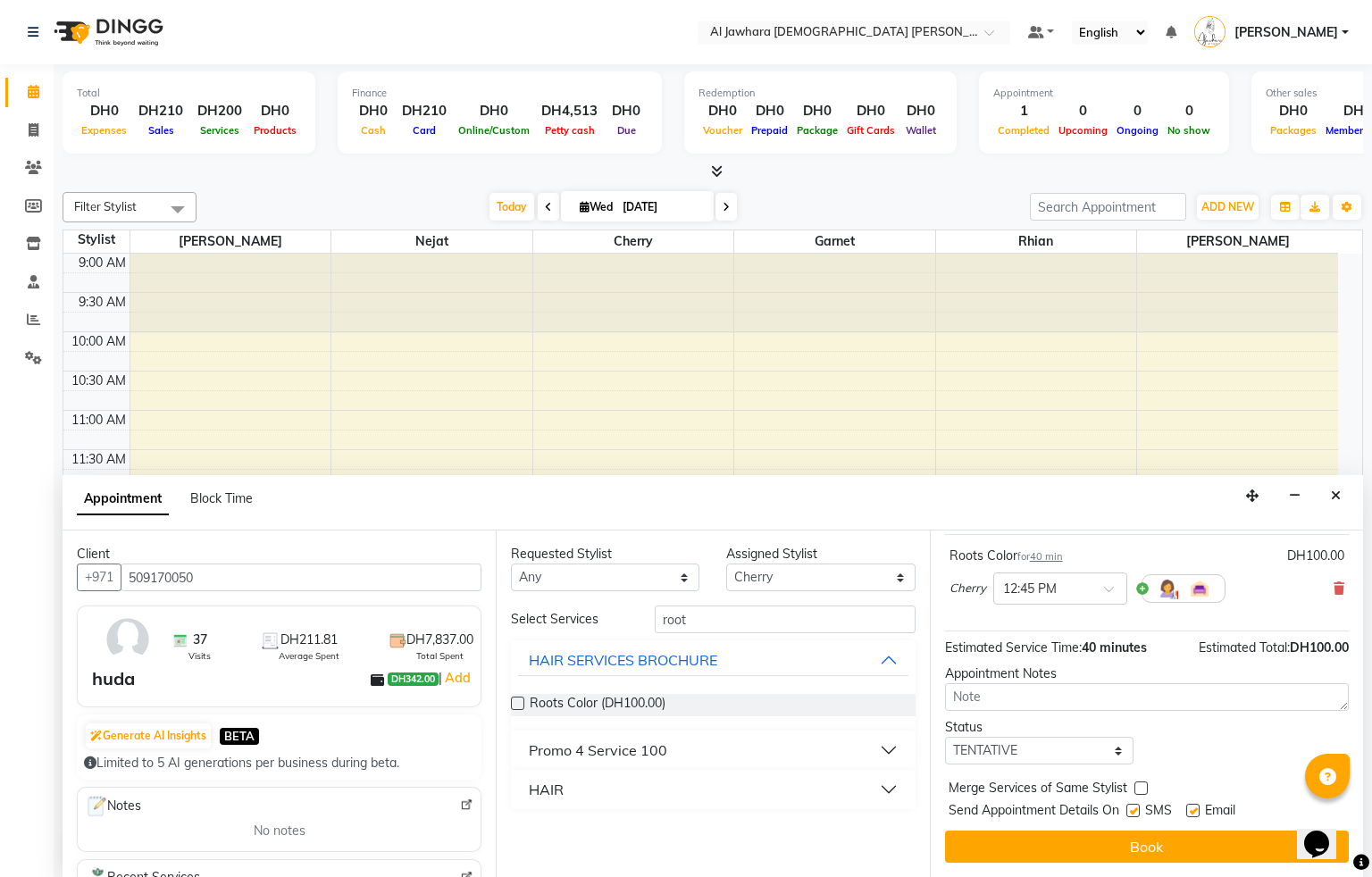
click at [1217, 849] on button "Book" at bounding box center [1147, 846] width 403 height 33
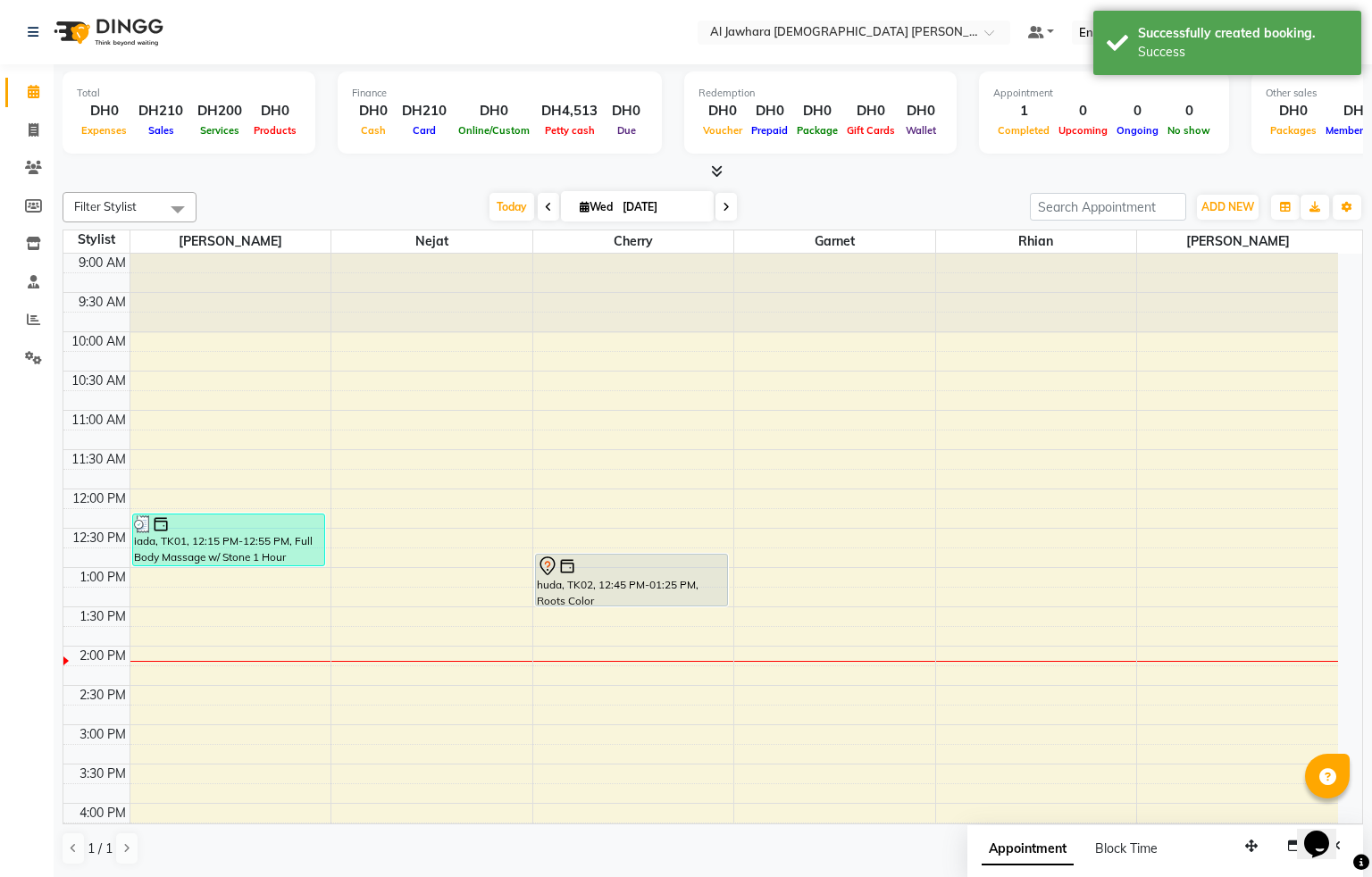
click at [665, 598] on div "huda, TK02, 12:45 PM-01:25 PM, Roots Color" at bounding box center [632, 579] width 192 height 50
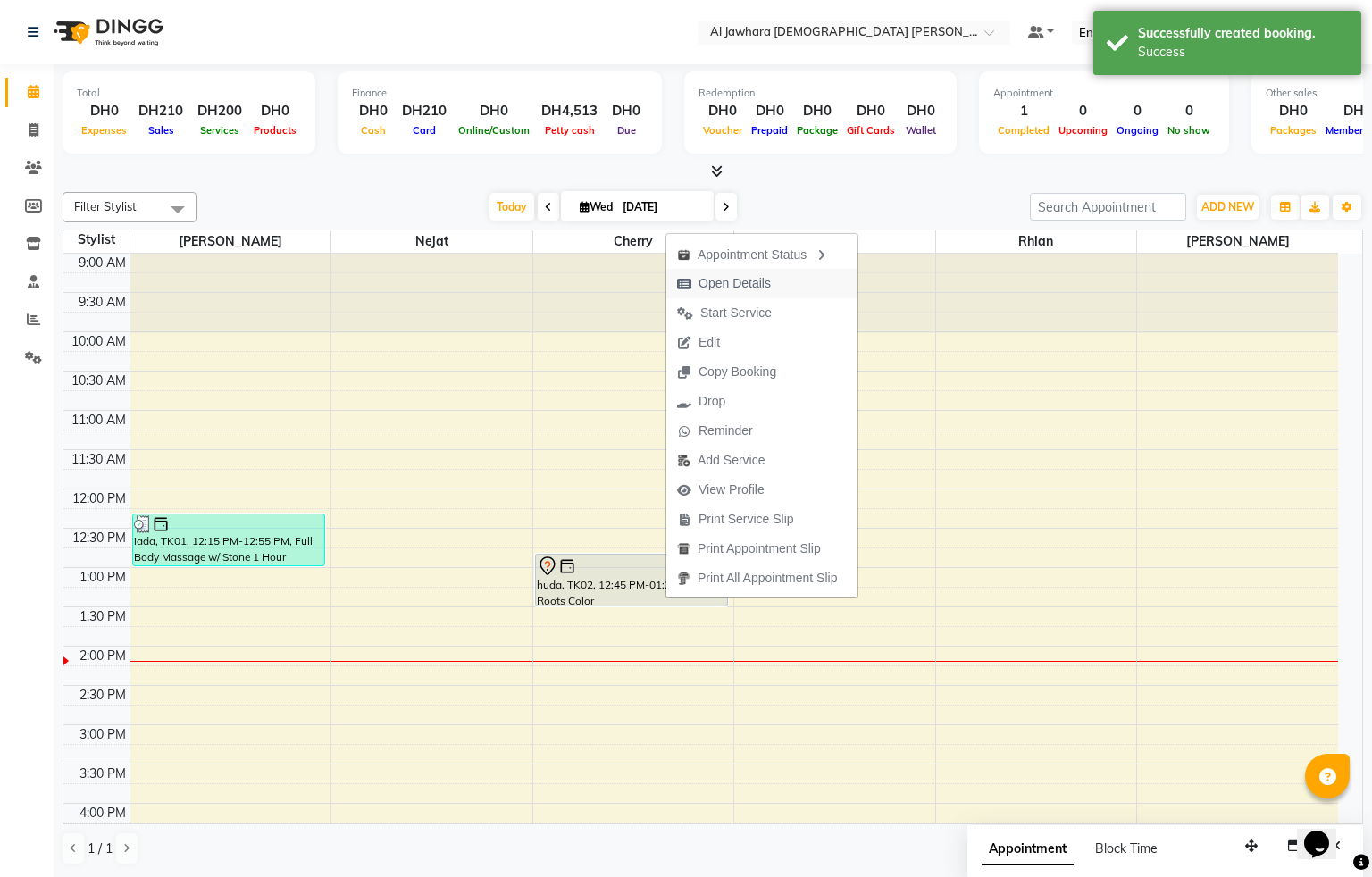
click at [735, 285] on span "Open Details" at bounding box center [733, 283] width 72 height 19
select select "7"
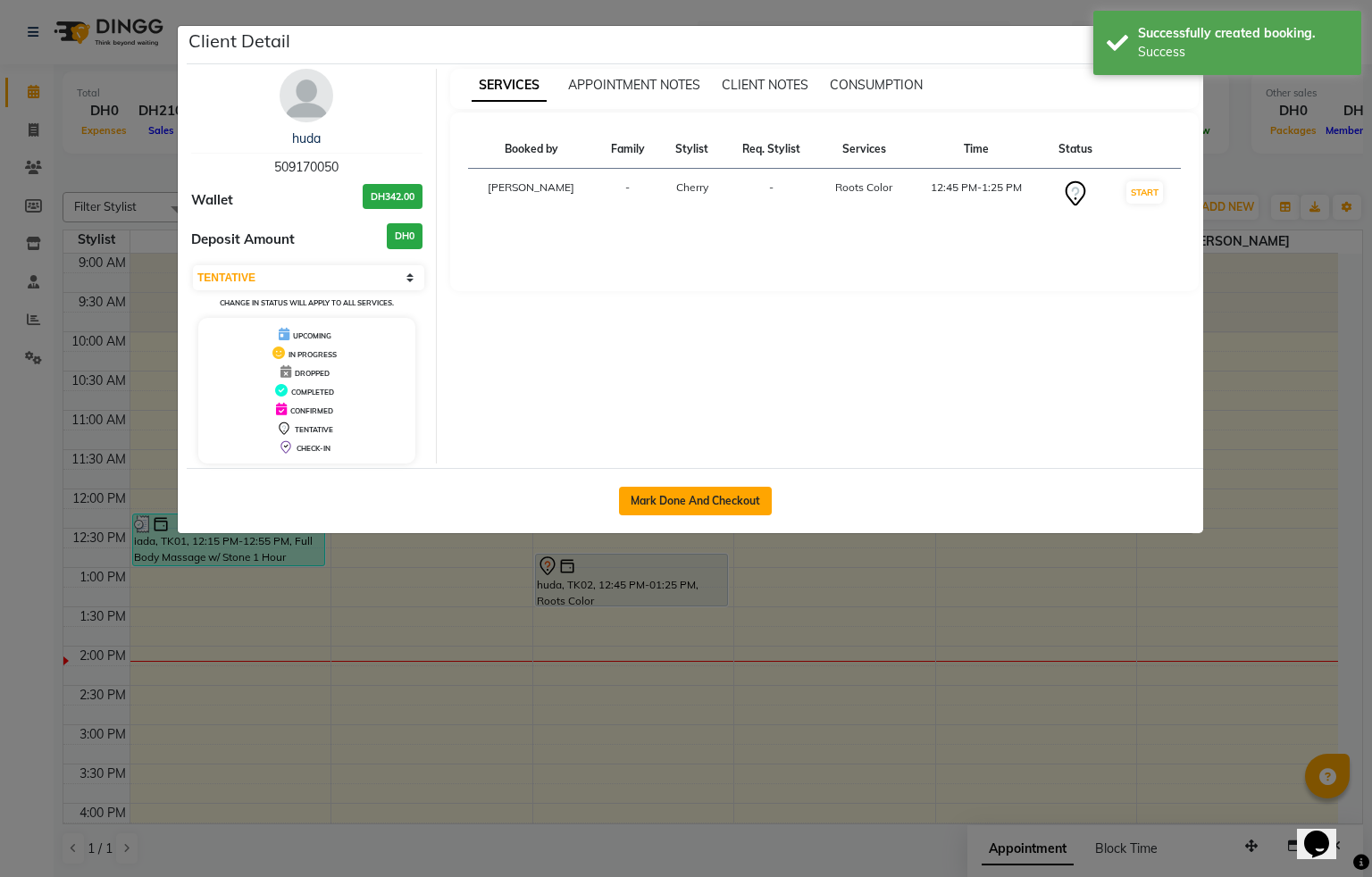
click at [729, 510] on button "Mark Done And Checkout" at bounding box center [695, 500] width 152 height 29
select select "service"
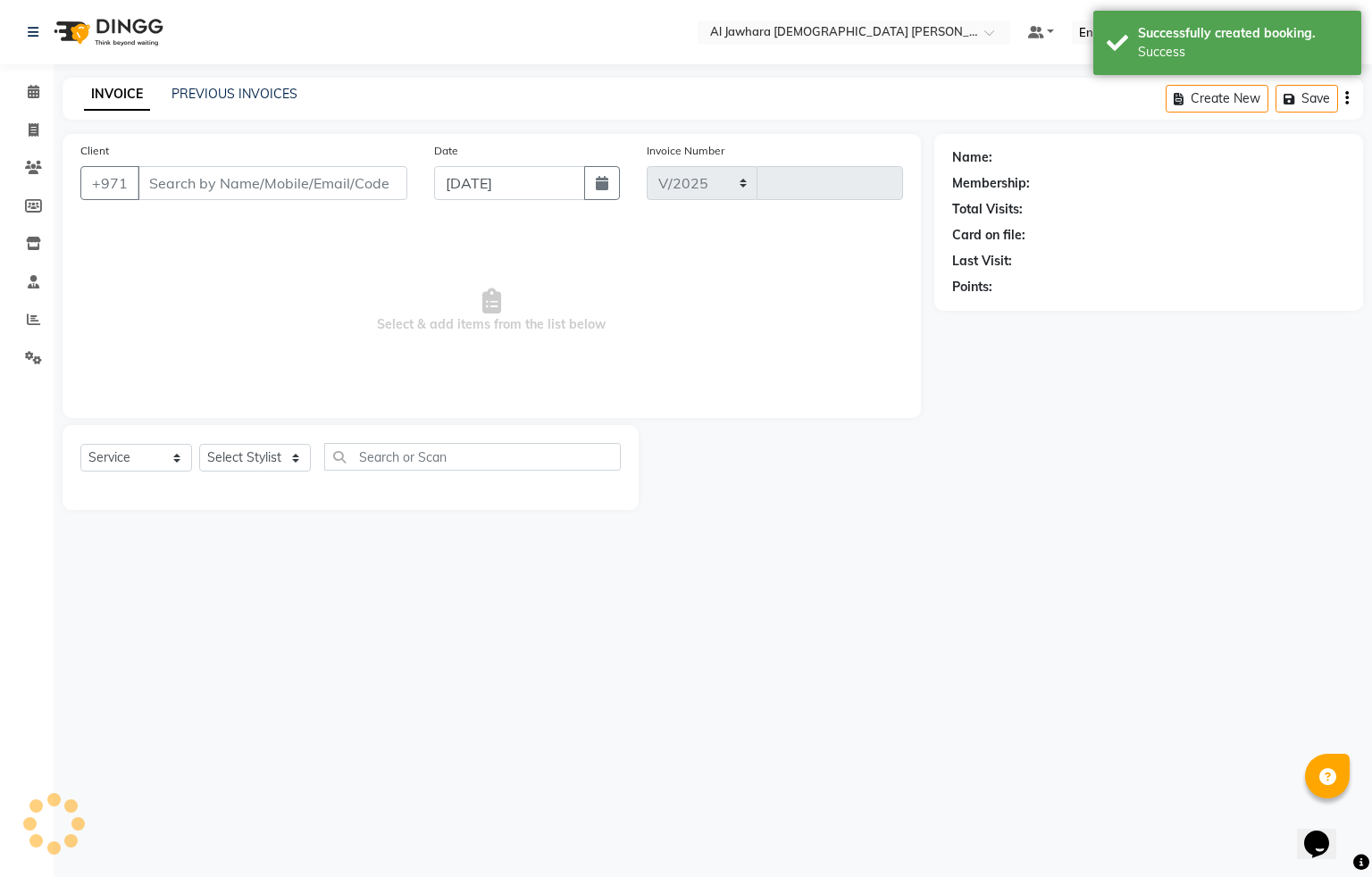
select select "808"
type input "0772"
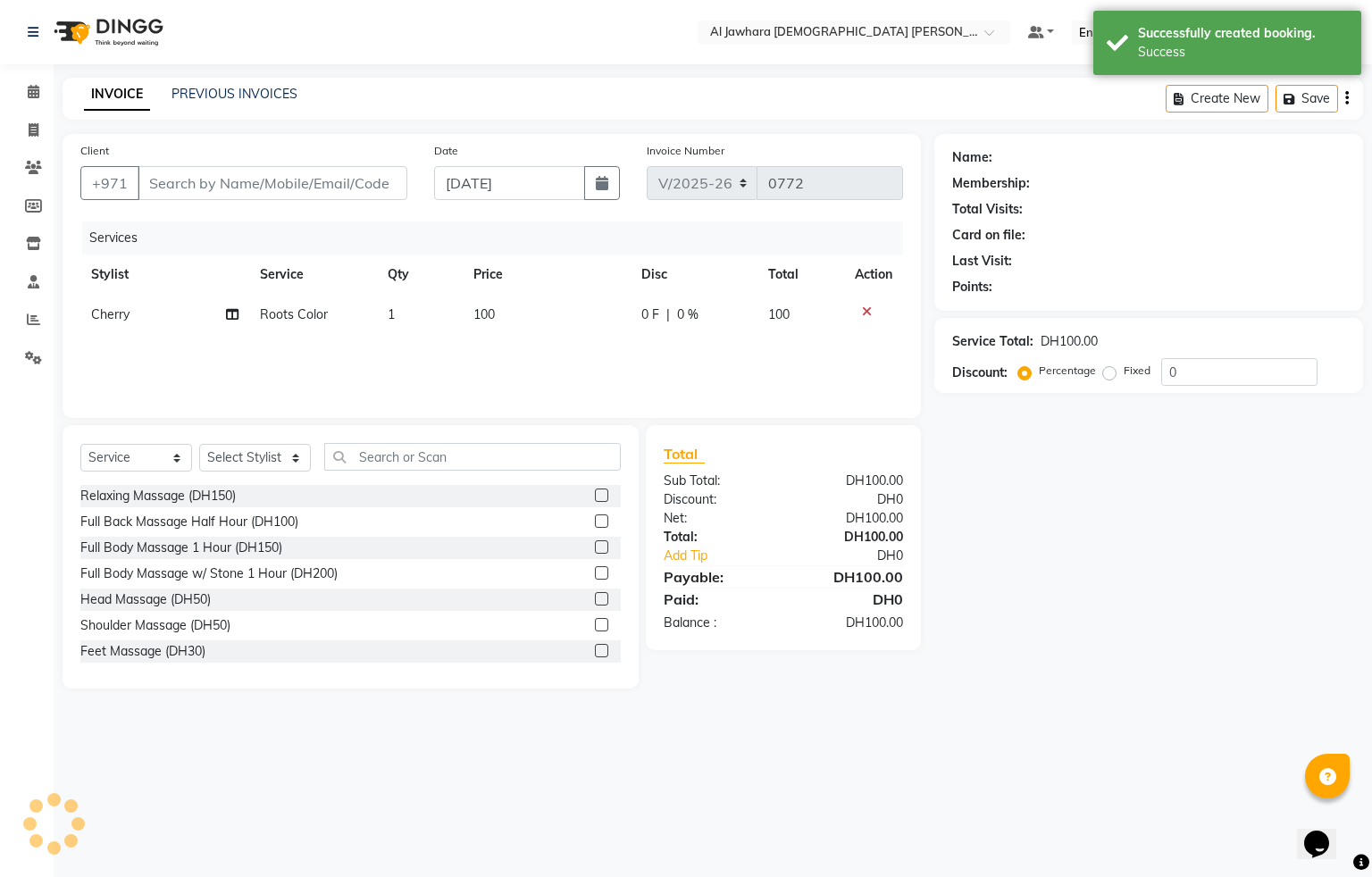
type input "509170050"
select select "26823"
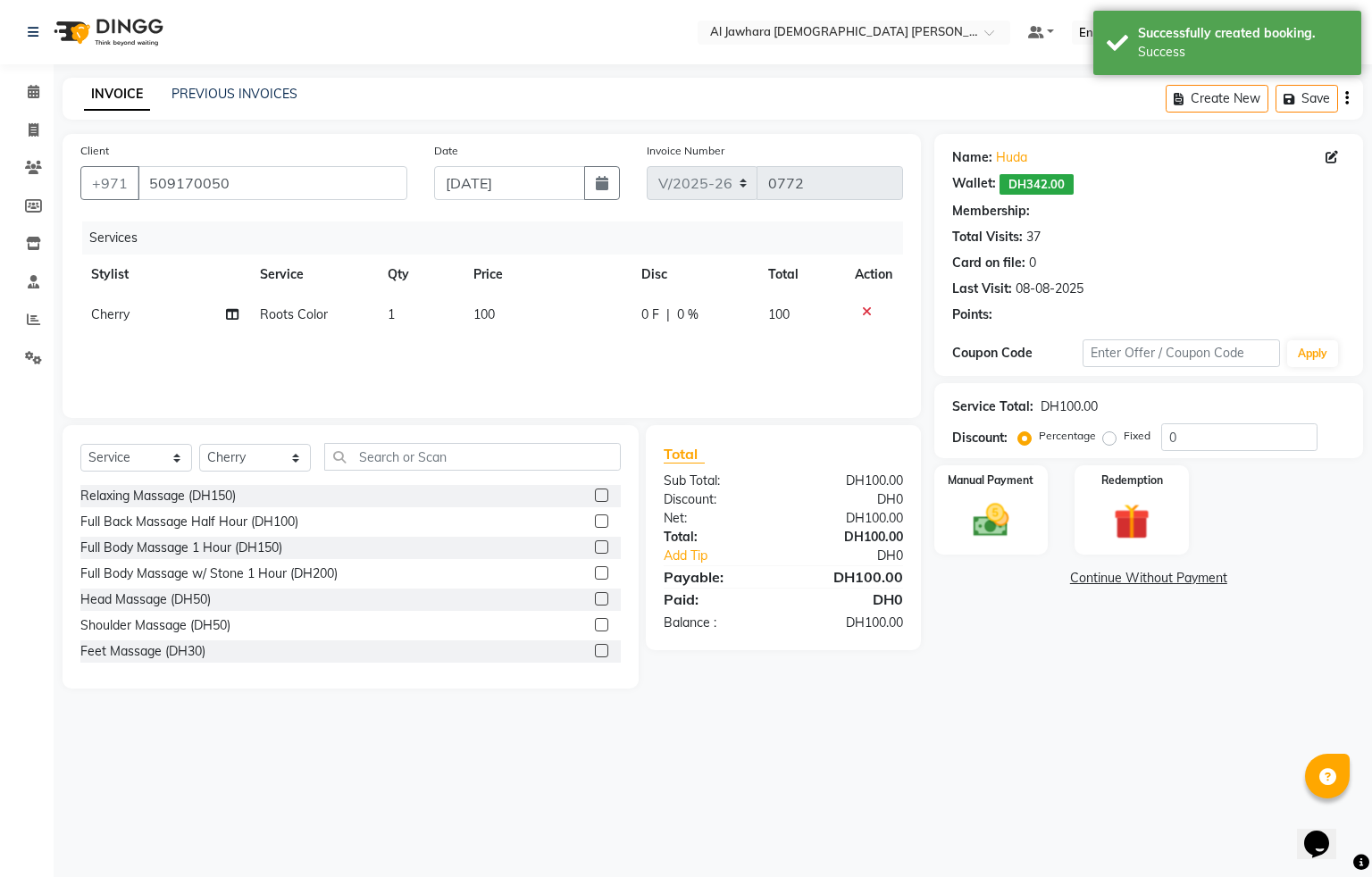
click at [562, 335] on td "100" at bounding box center [547, 314] width 168 height 41
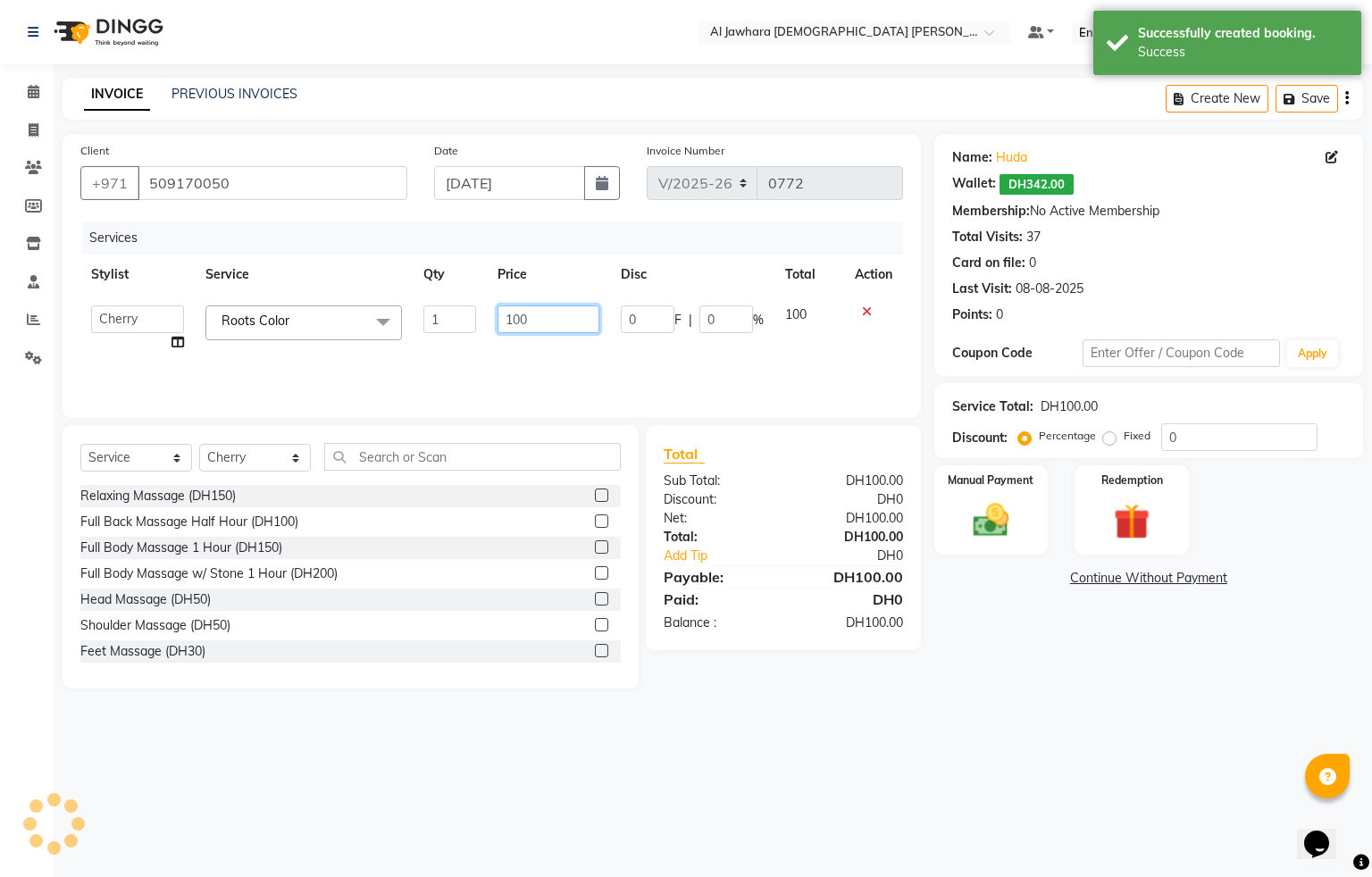
click at [560, 324] on input "100" at bounding box center [548, 319] width 102 height 28
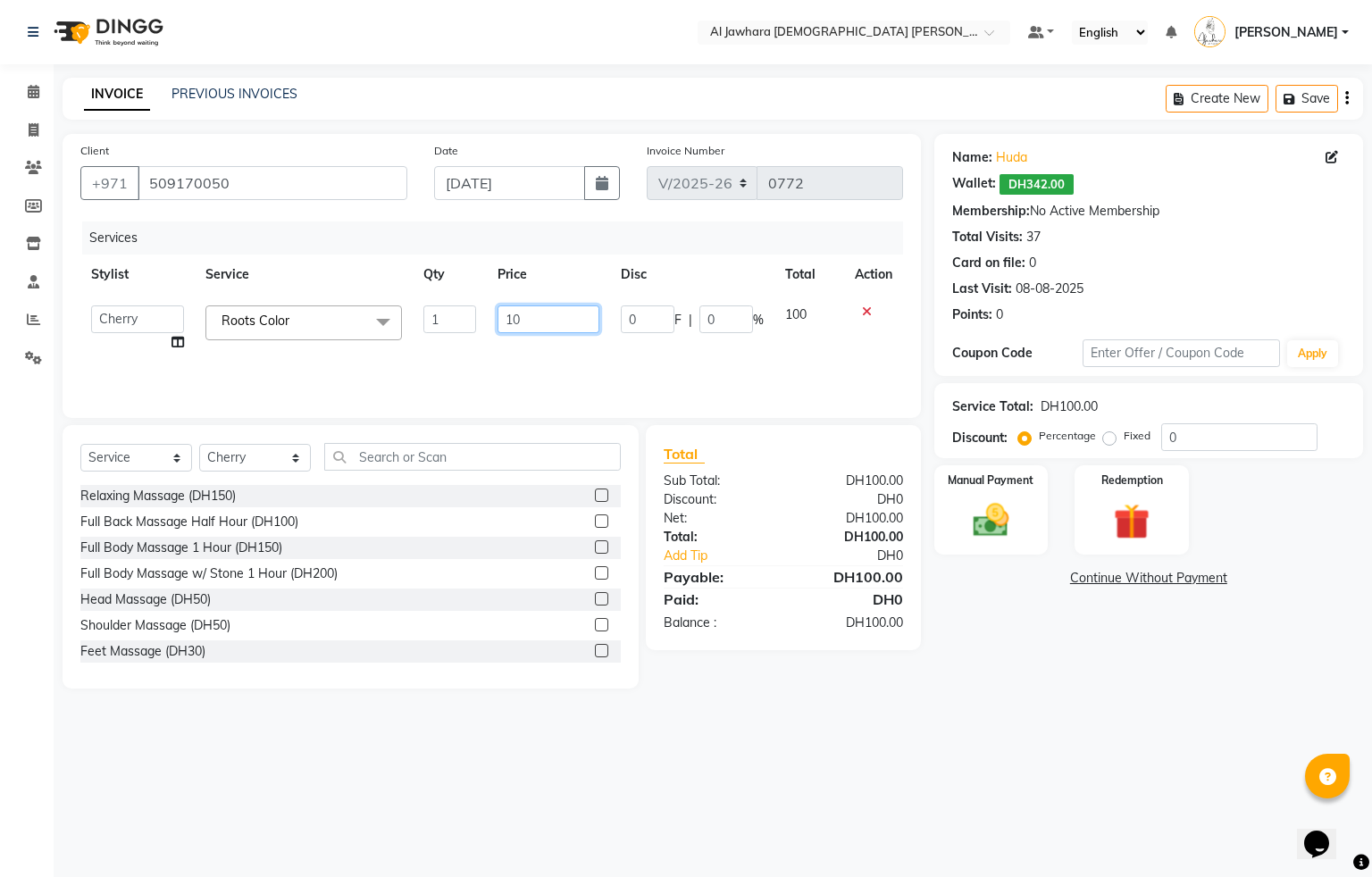
type input "1"
type input "85"
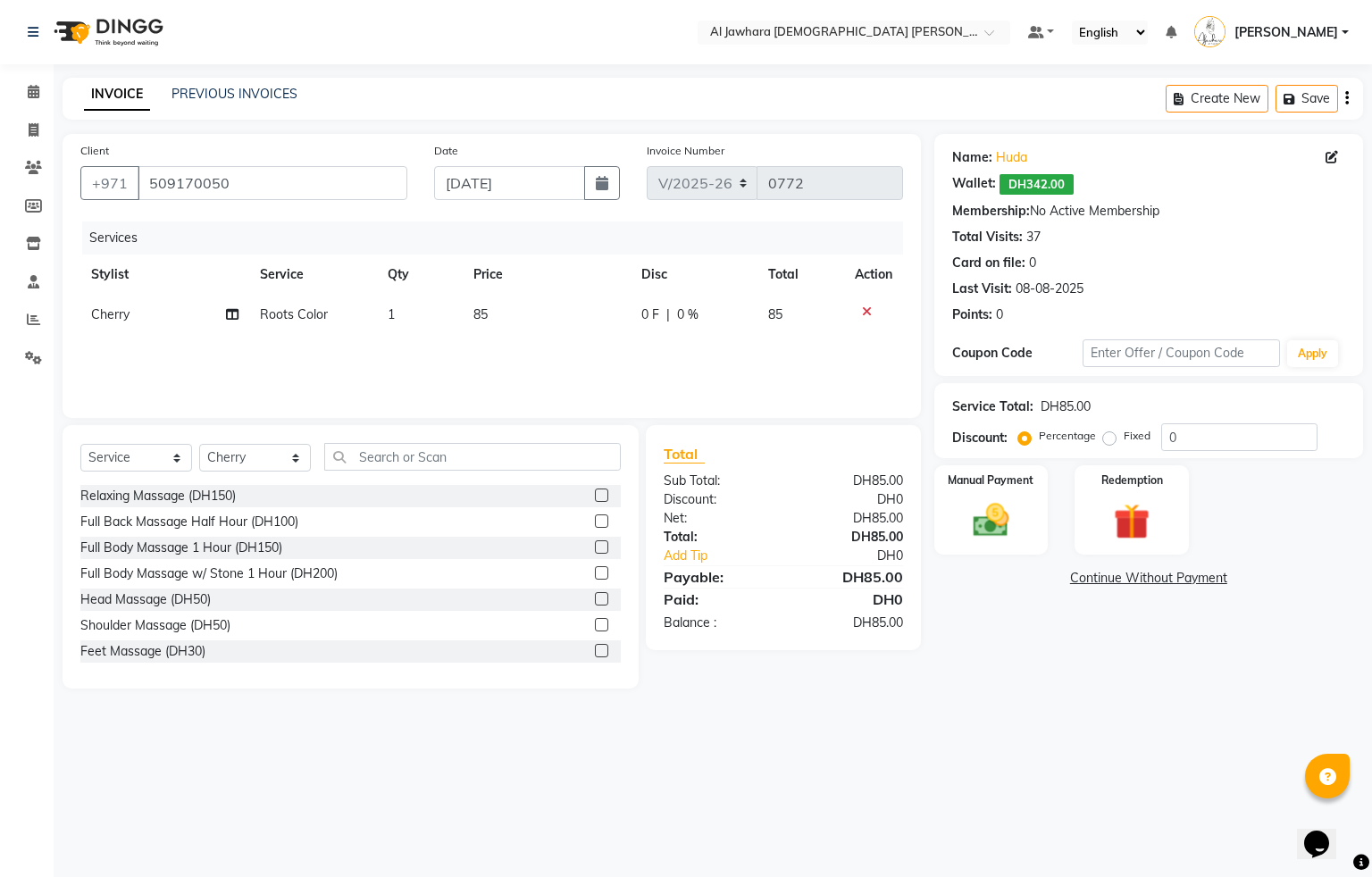
click at [565, 349] on div "Services Stylist Service Qty Price Disc Total Action Cherry Roots Color 1 85 0 …" at bounding box center [491, 310] width 822 height 179
click at [1008, 525] on img at bounding box center [989, 520] width 60 height 43
click at [1243, 576] on span "Visa Card" at bounding box center [1265, 578] width 57 height 21
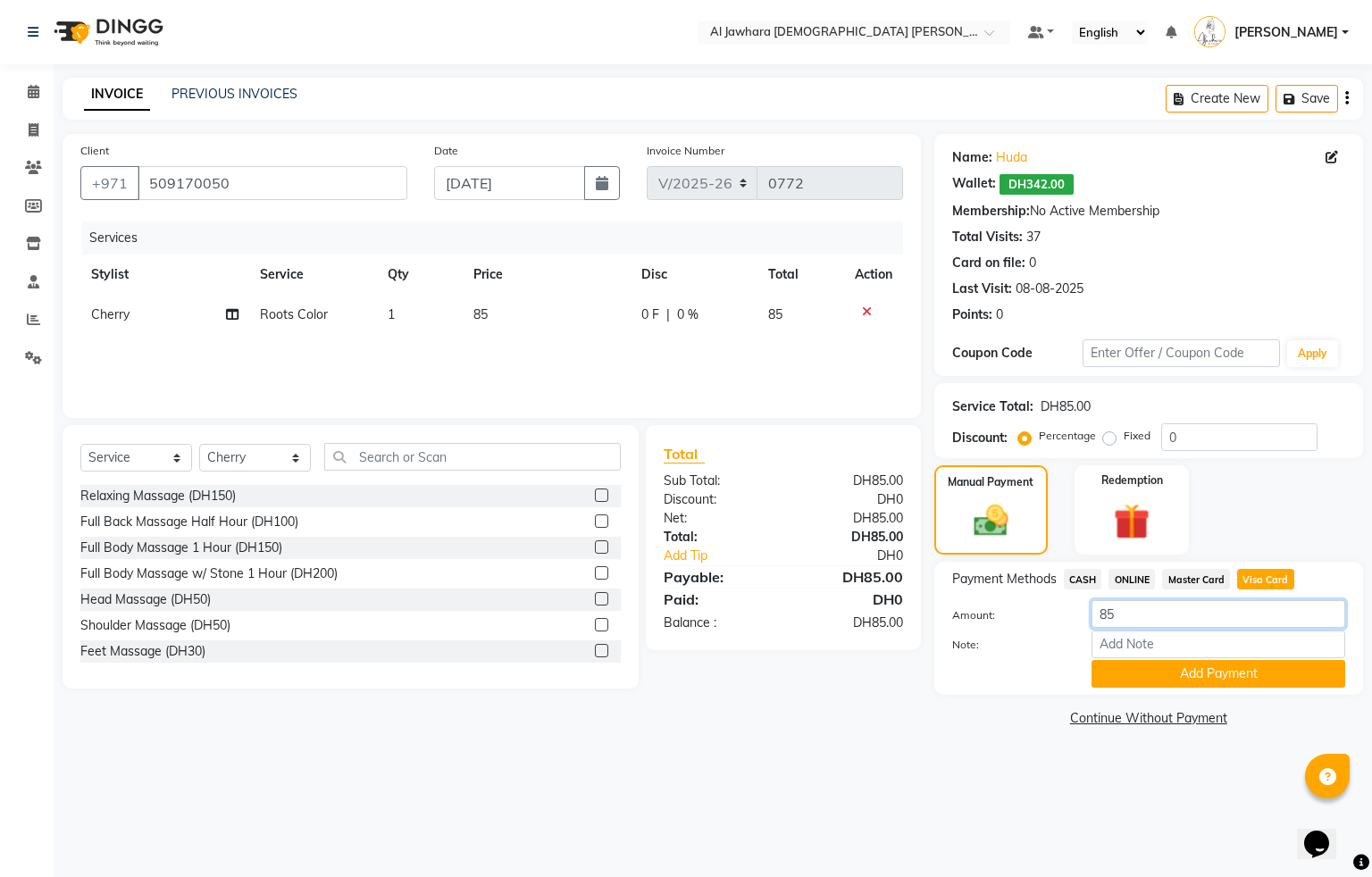
click at [1140, 604] on input "85" at bounding box center [1218, 614] width 254 height 28
type input "89"
click at [1179, 680] on button "Add Payment" at bounding box center [1218, 674] width 254 height 28
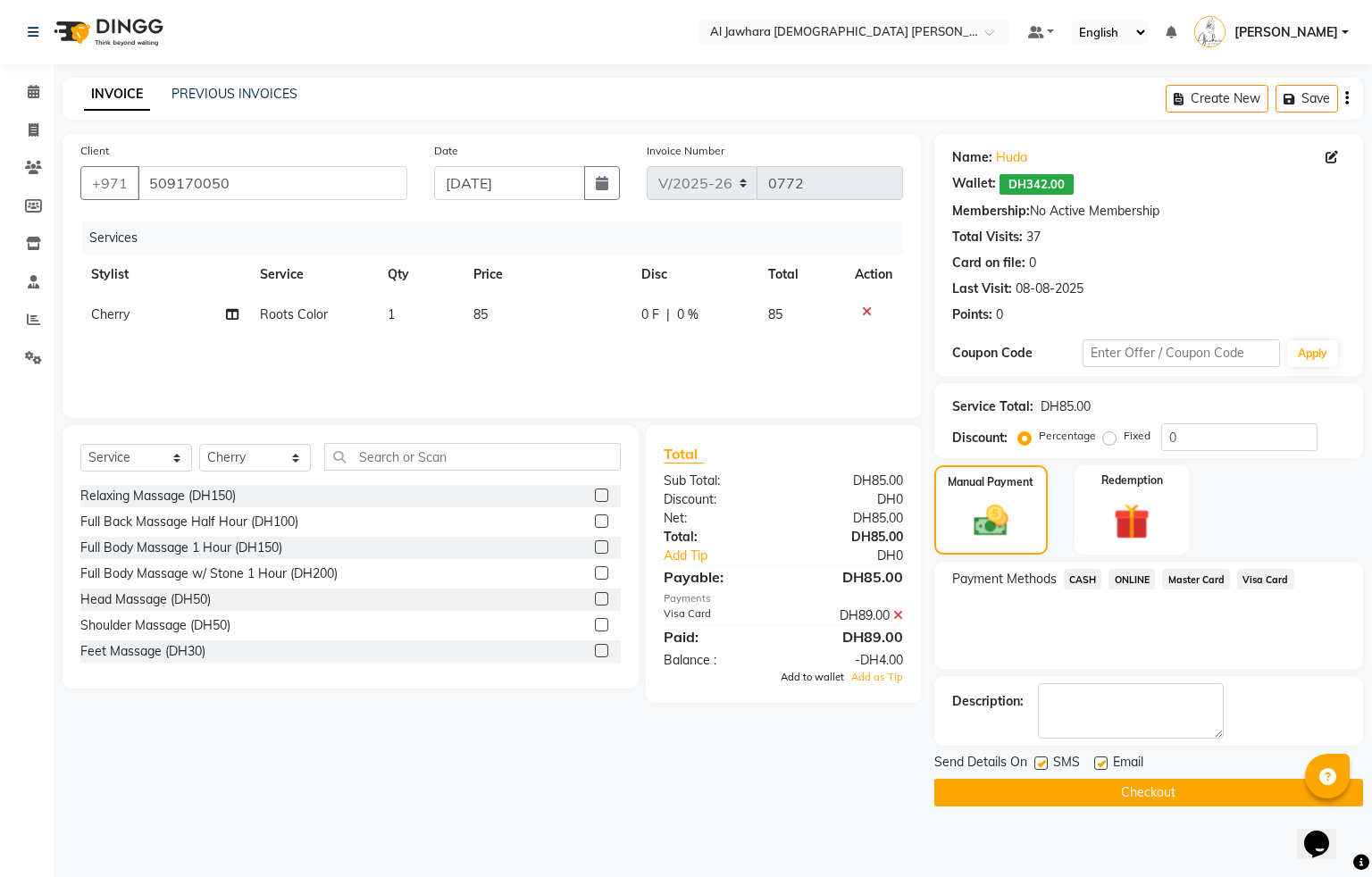
click at [828, 676] on span "Add to wallet" at bounding box center [813, 676] width 63 height 13
click at [1121, 805] on button "Checkout" at bounding box center [1149, 793] width 429 height 28
